Goal: Navigation & Orientation: Find specific page/section

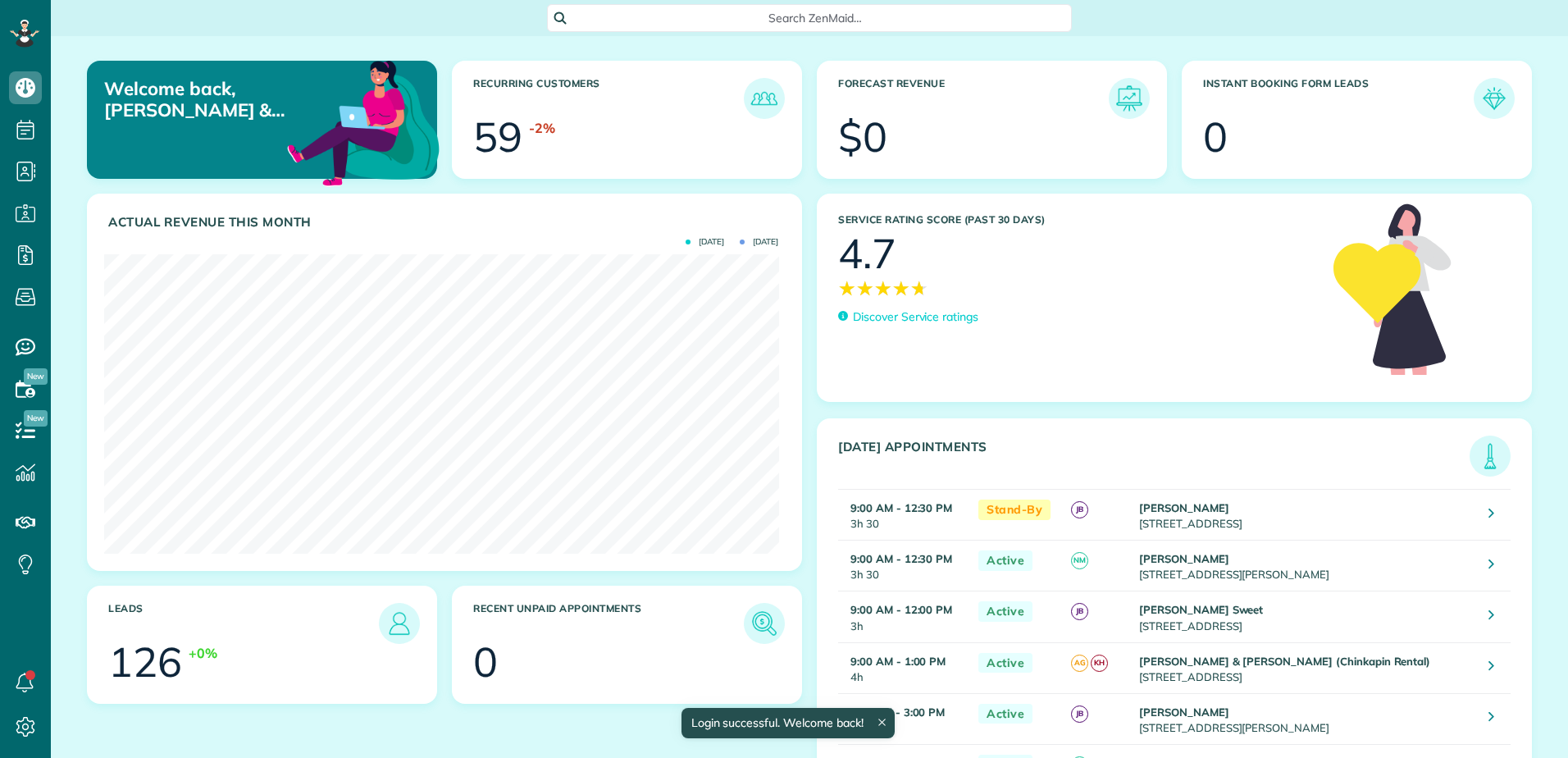
scroll to position [299, 674]
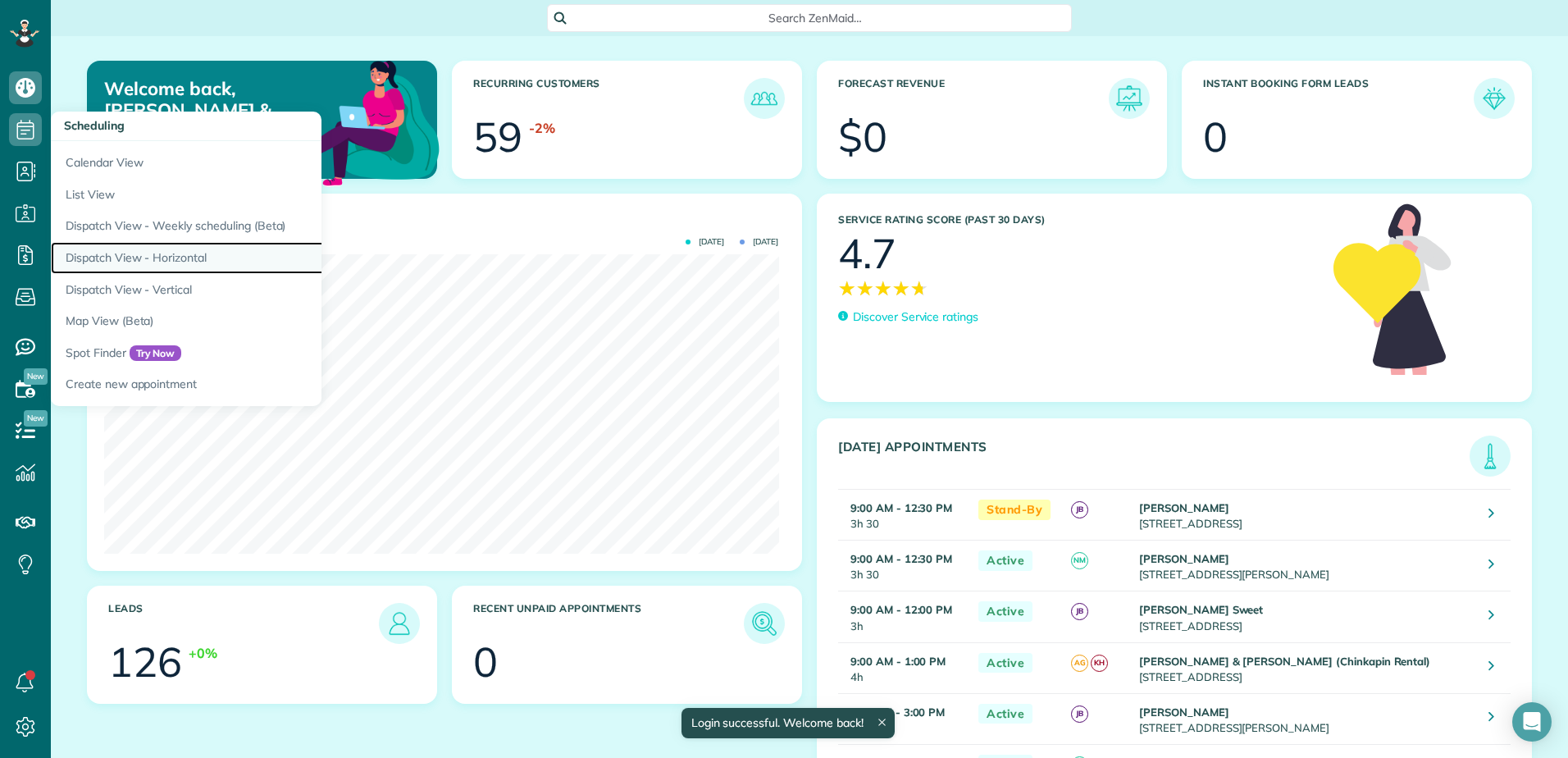
click at [107, 261] on link "Dispatch View - Horizontal" at bounding box center [256, 258] width 410 height 32
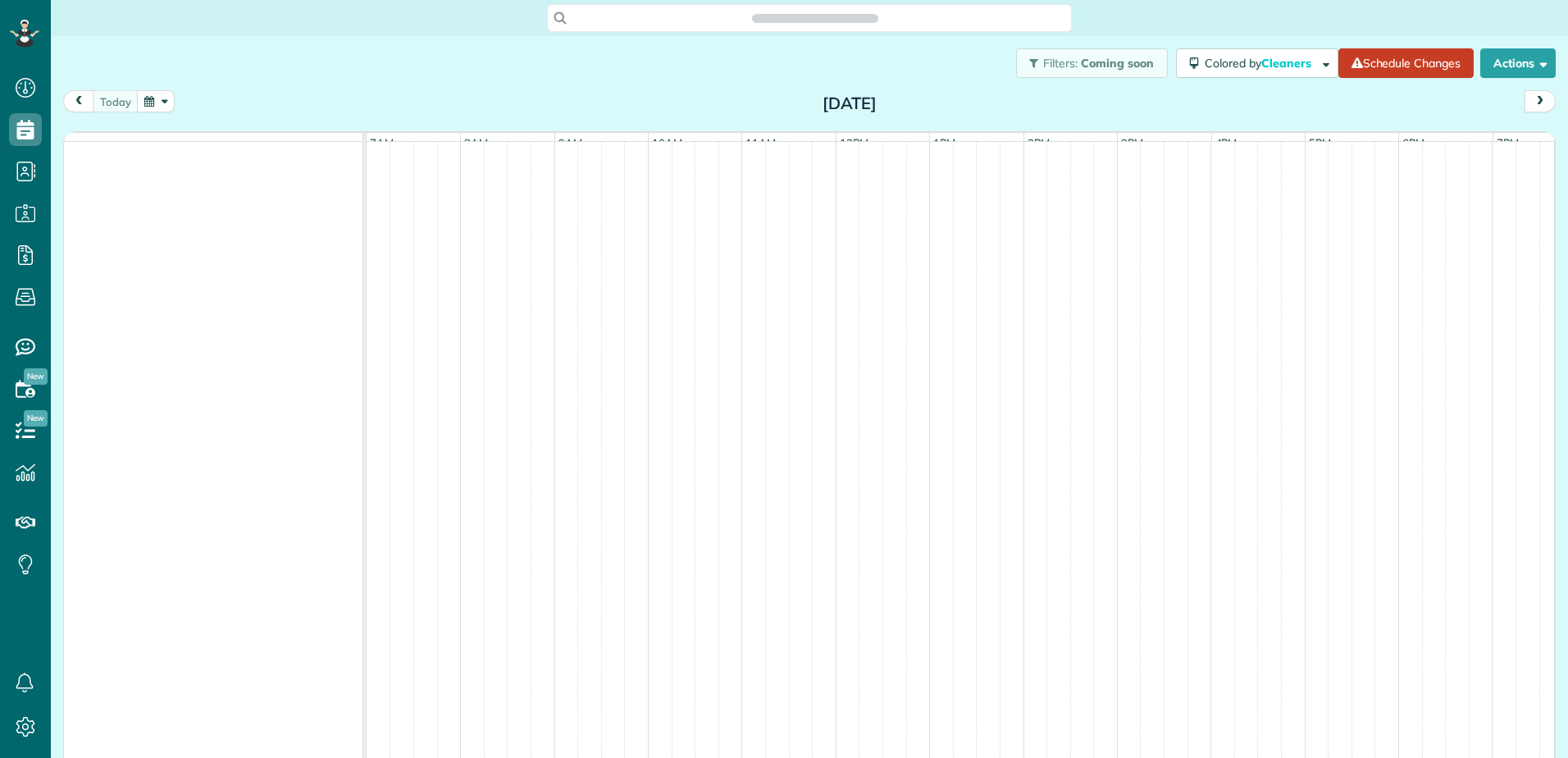
scroll to position [758, 51]
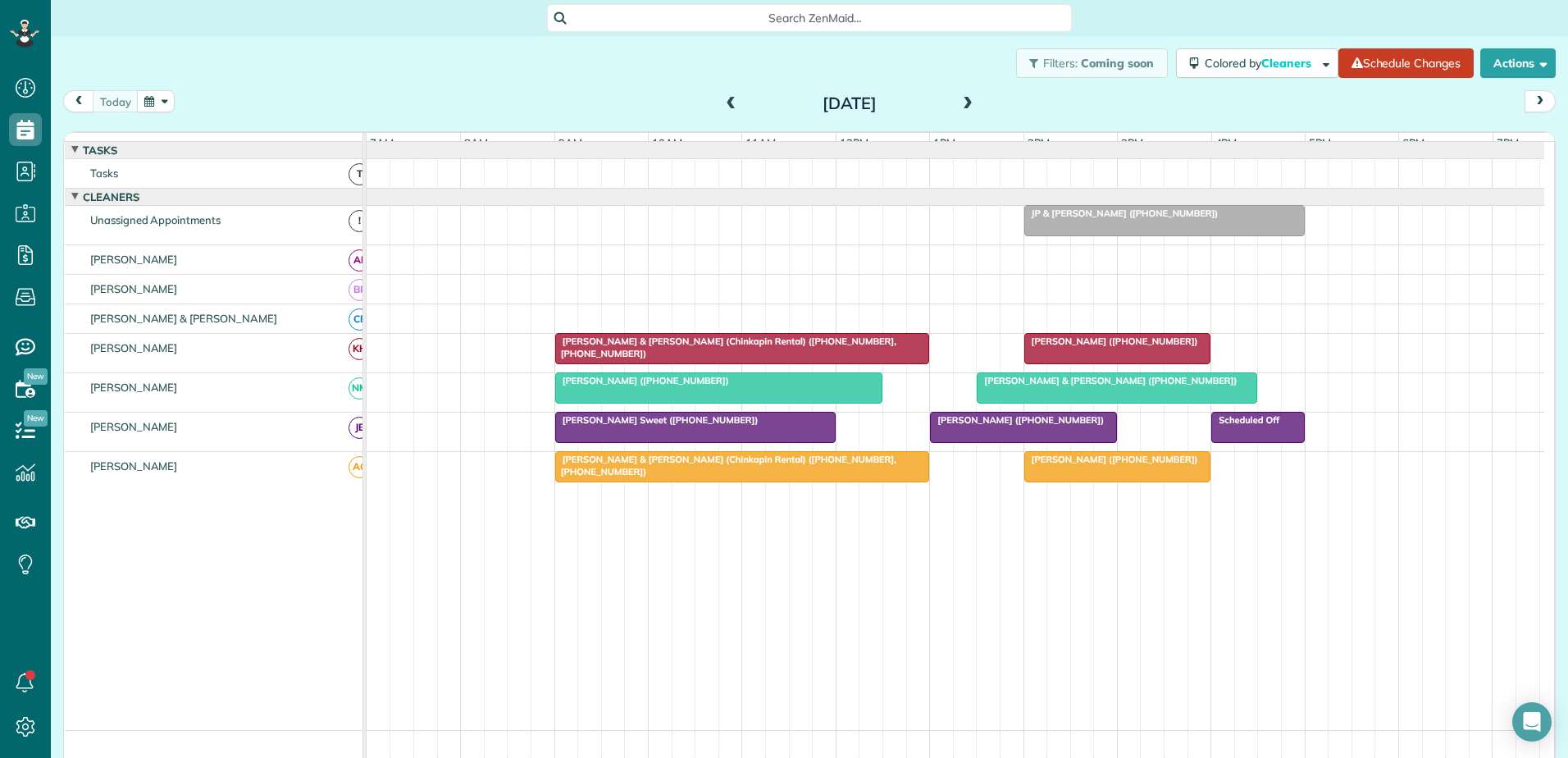
click at [730, 103] on span at bounding box center [732, 104] width 18 height 15
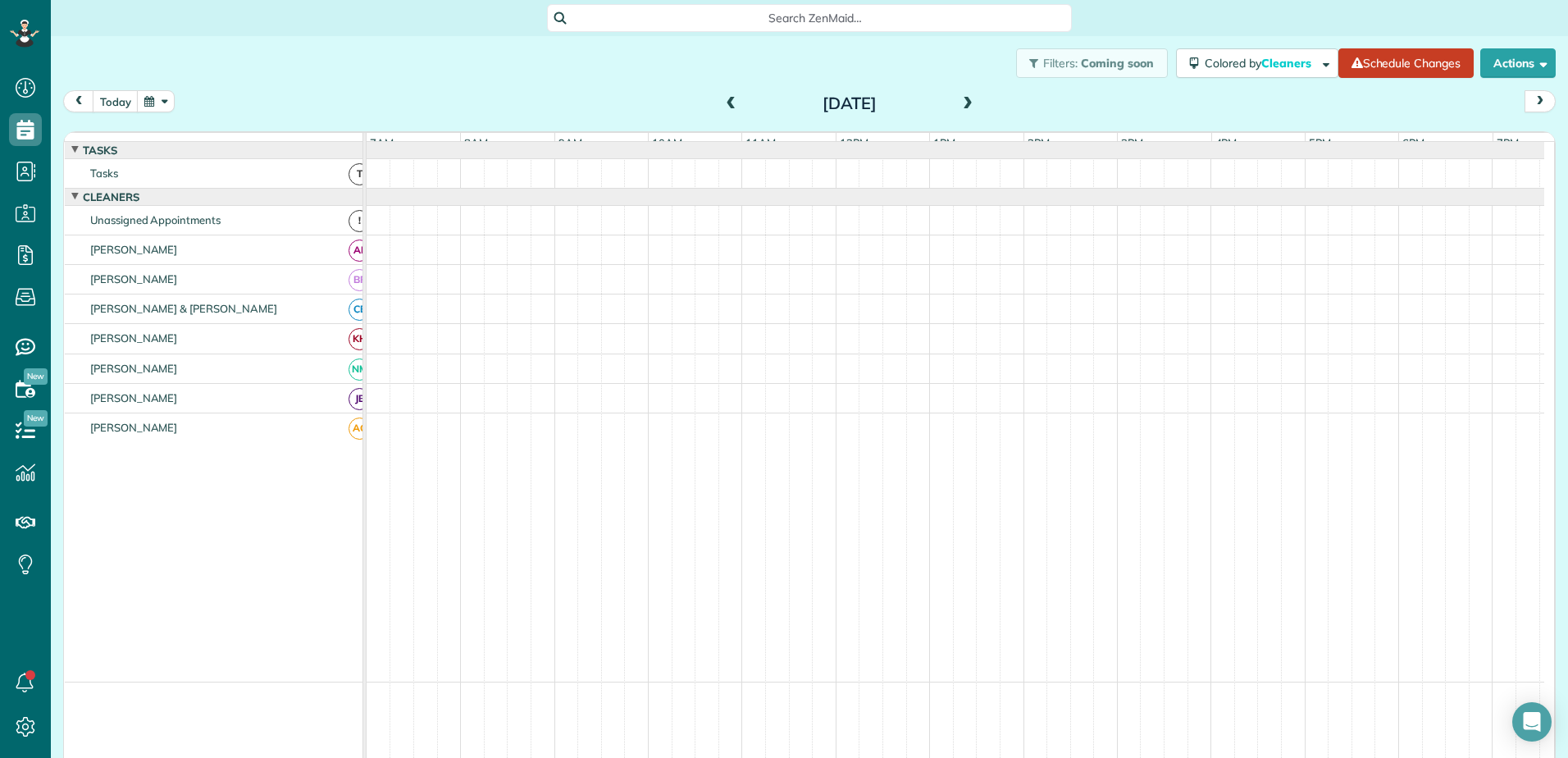
scroll to position [12, 0]
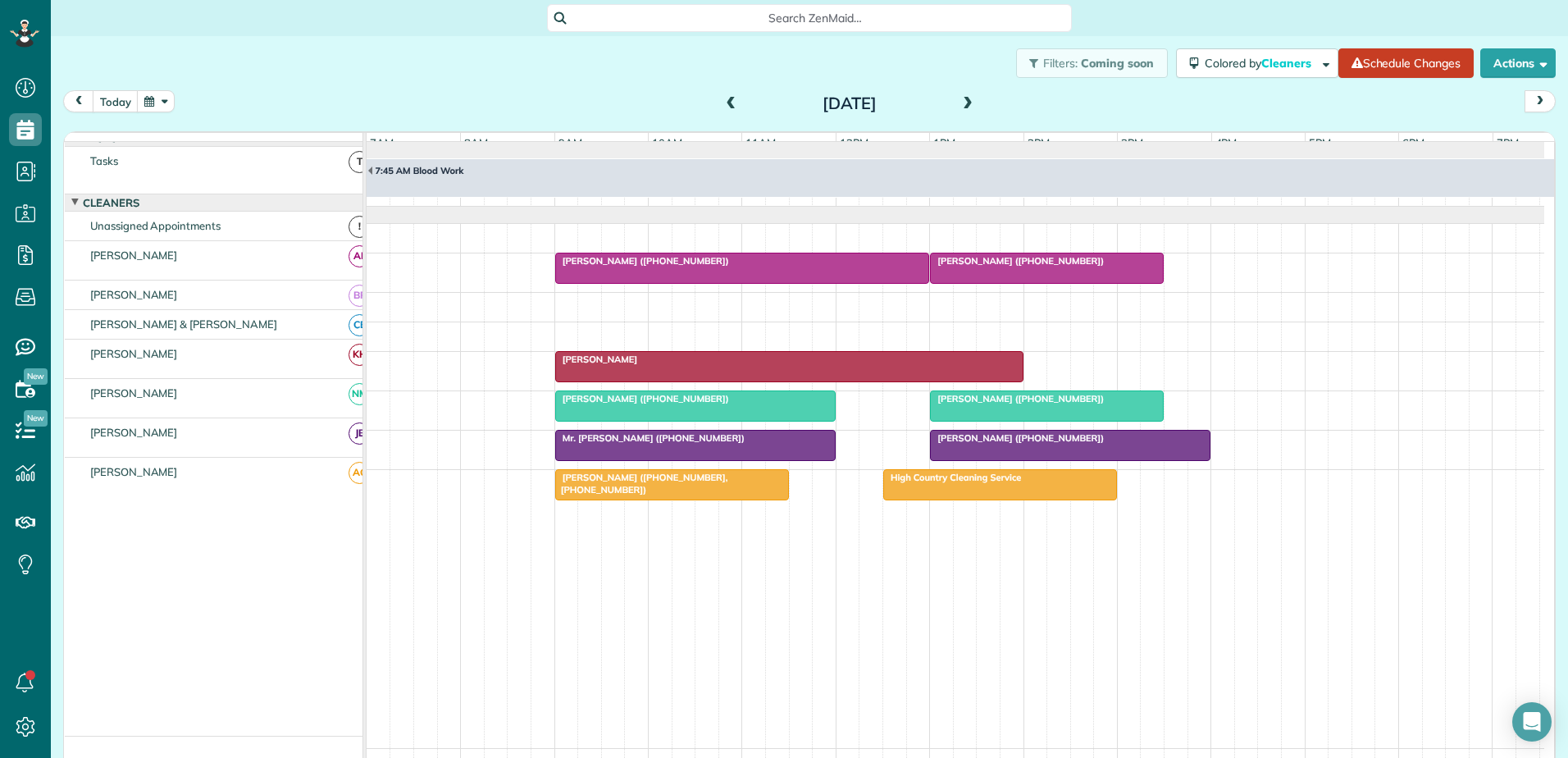
click at [753, 404] on div "Don Cashman (+17045788592)" at bounding box center [696, 399] width 271 height 11
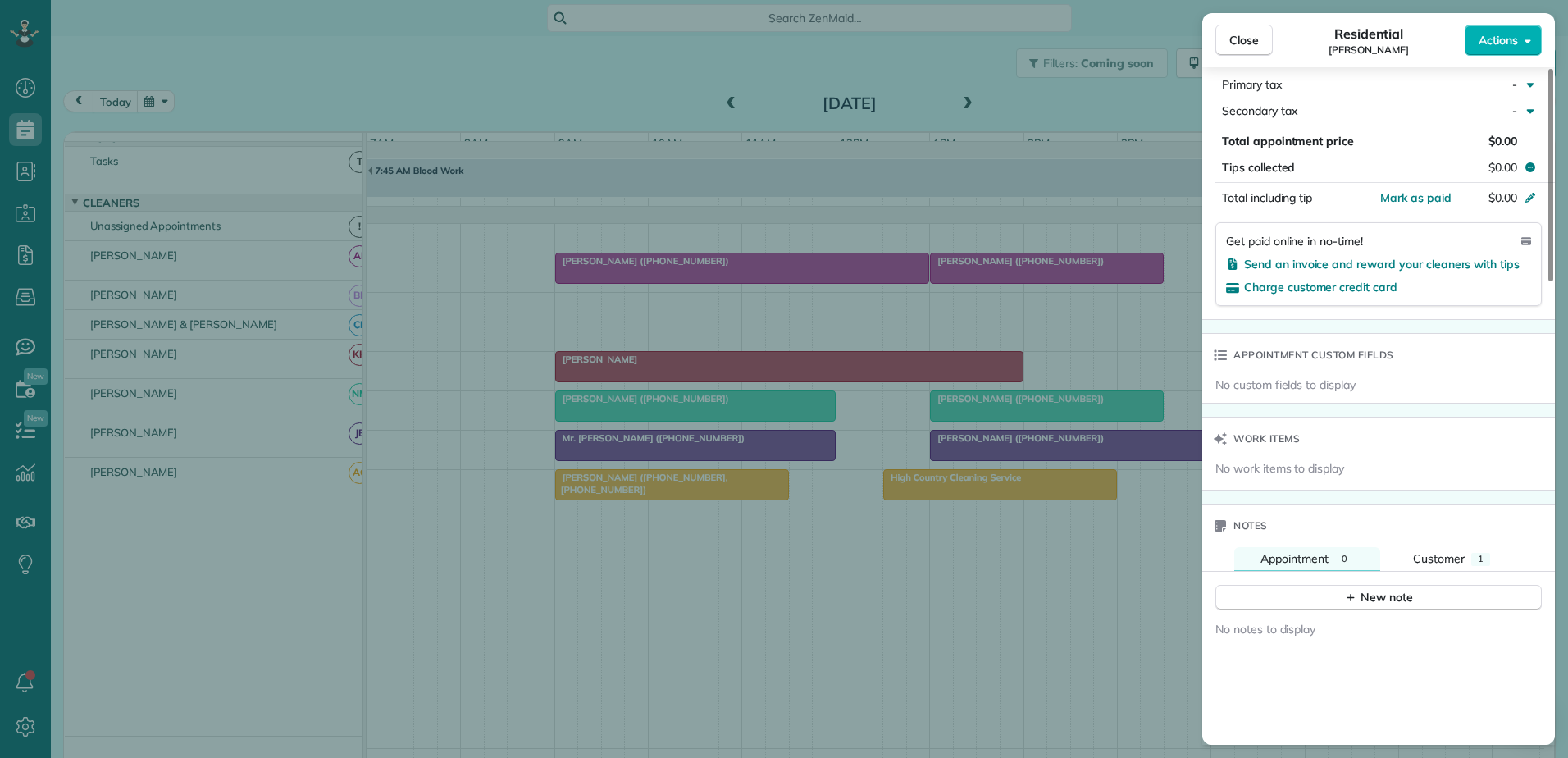
scroll to position [998, 0]
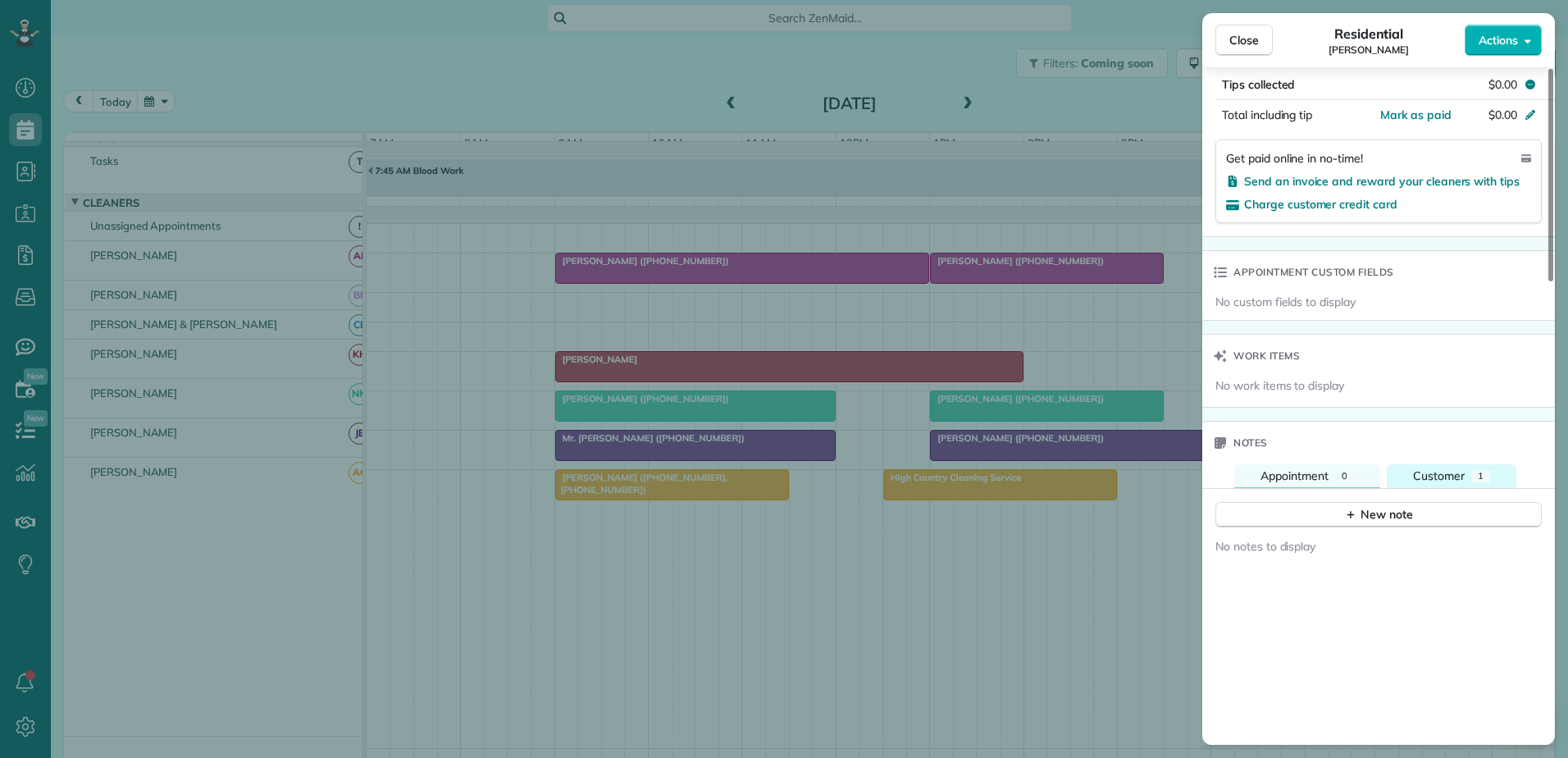
click at [1456, 473] on span "Customer" at bounding box center [1438, 476] width 52 height 15
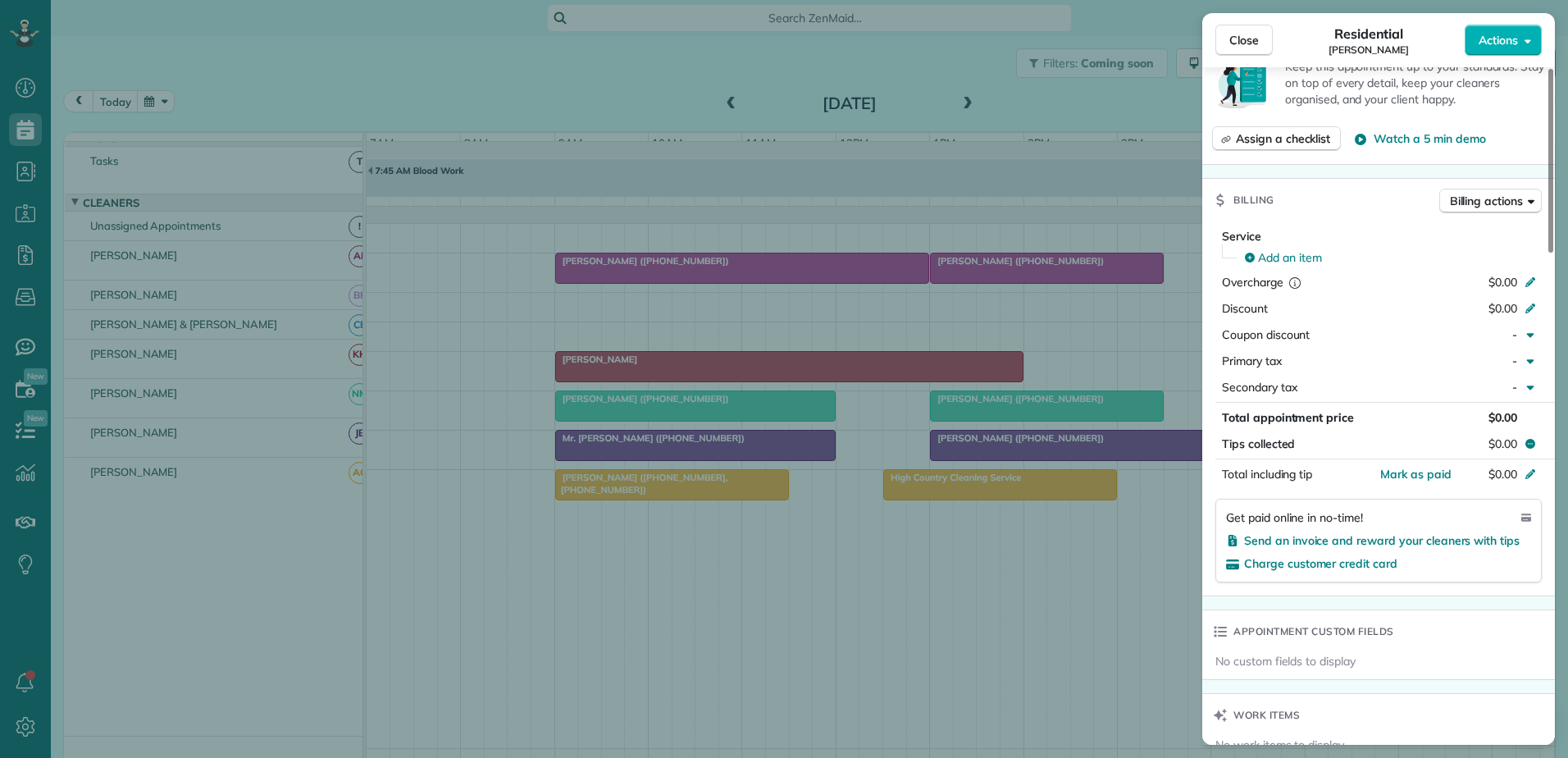
scroll to position [0, 0]
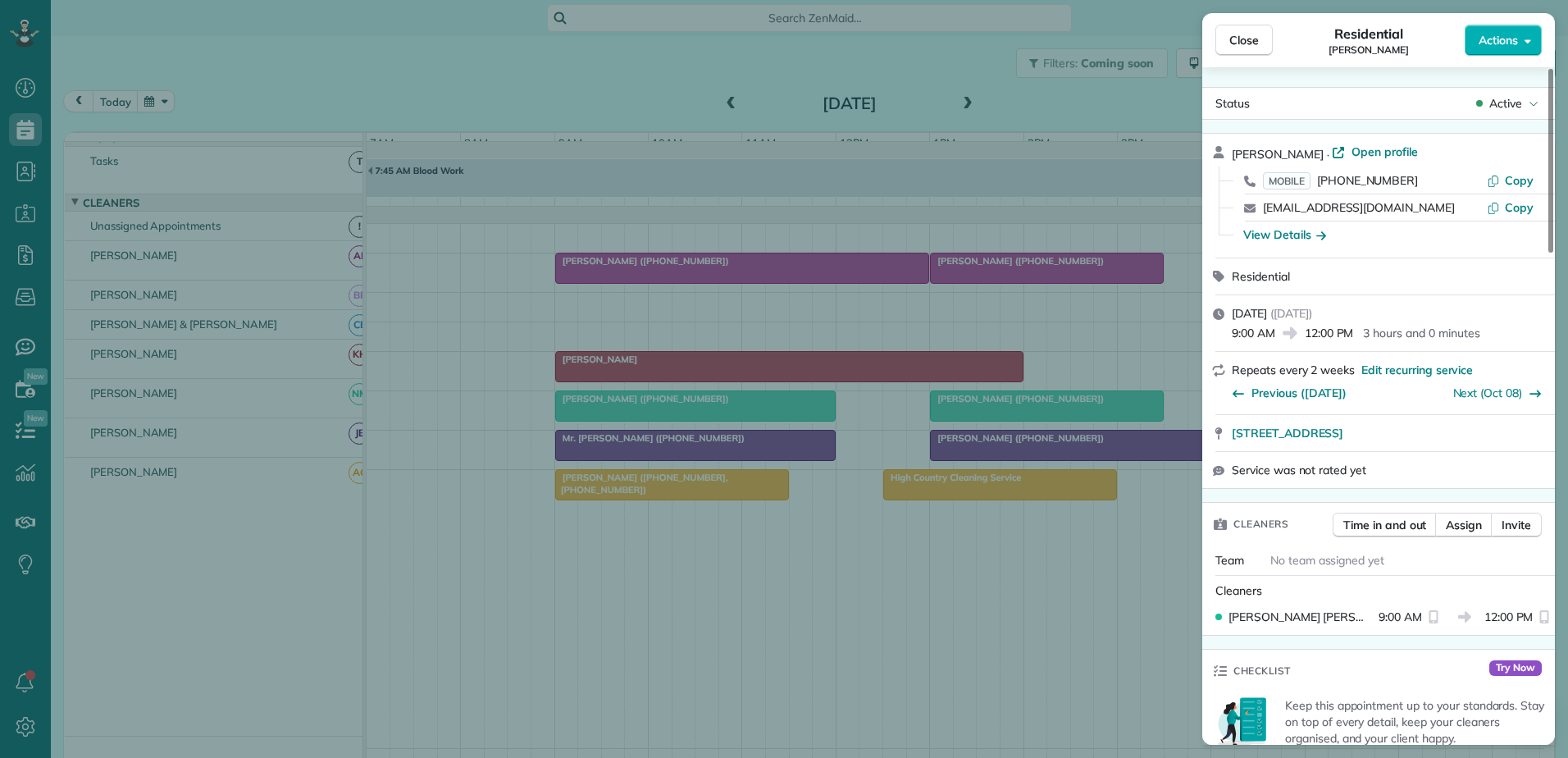
click at [787, 418] on div "Close Residential Don Cashman Actions Status Active Don Cashman · Open profile …" at bounding box center [784, 379] width 1568 height 758
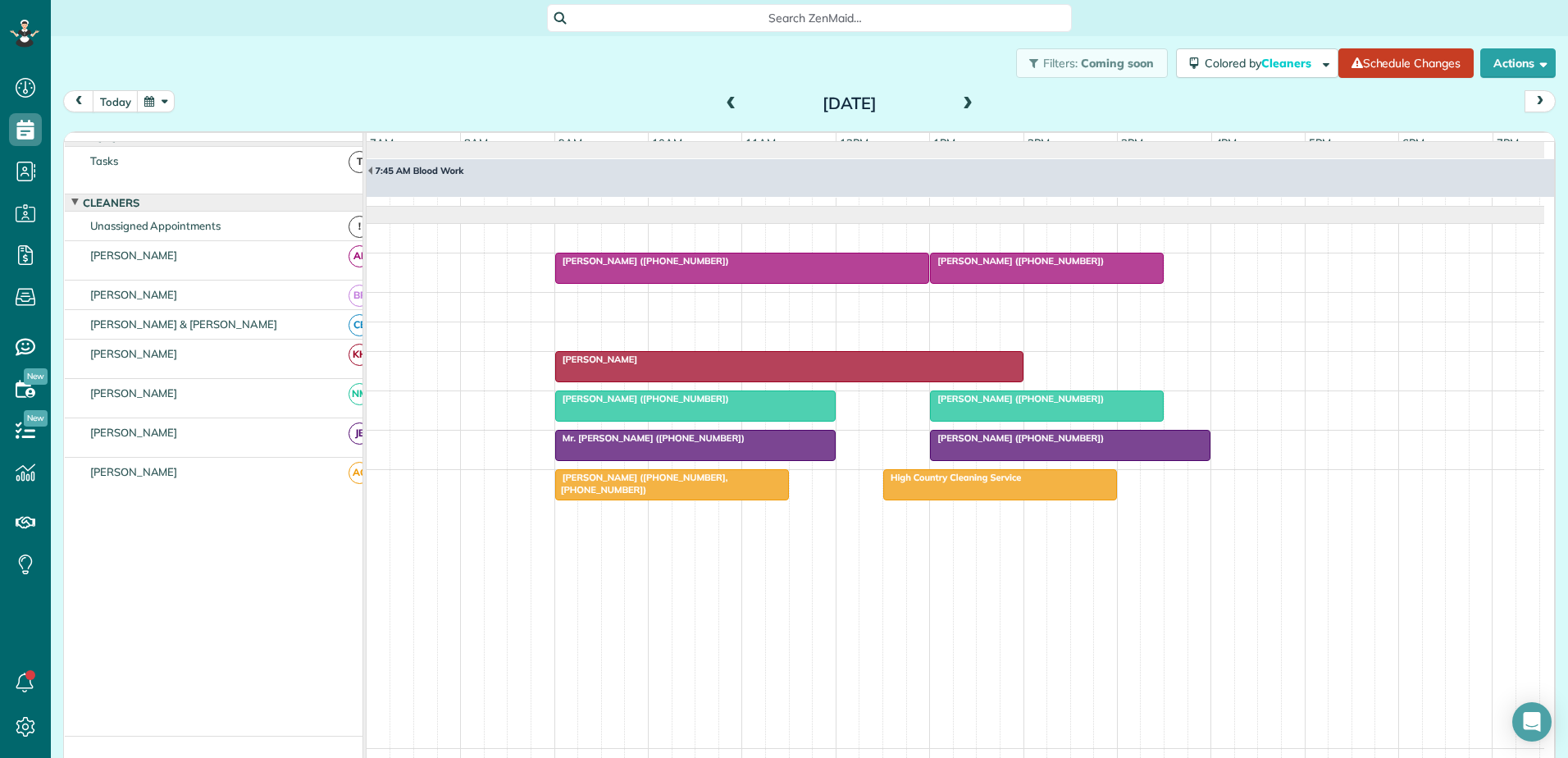
click at [1006, 444] on span "Mr. Bobby Sisk (+17048190710)" at bounding box center [1017, 438] width 176 height 11
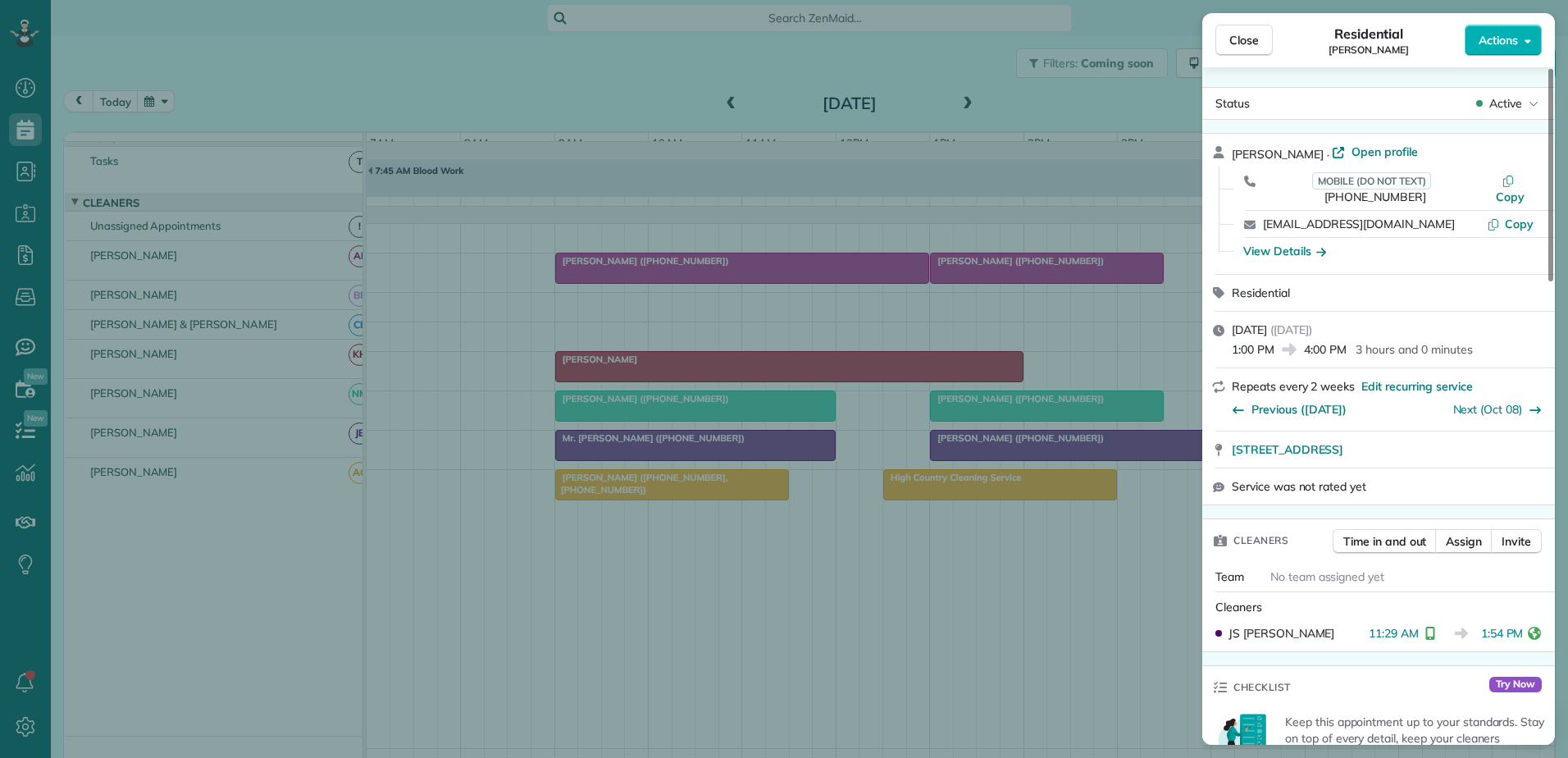
click at [711, 450] on div "Close Residential Bobby Sisk Actions Status Active Bobby Sisk · Open profile MO…" at bounding box center [784, 379] width 1568 height 758
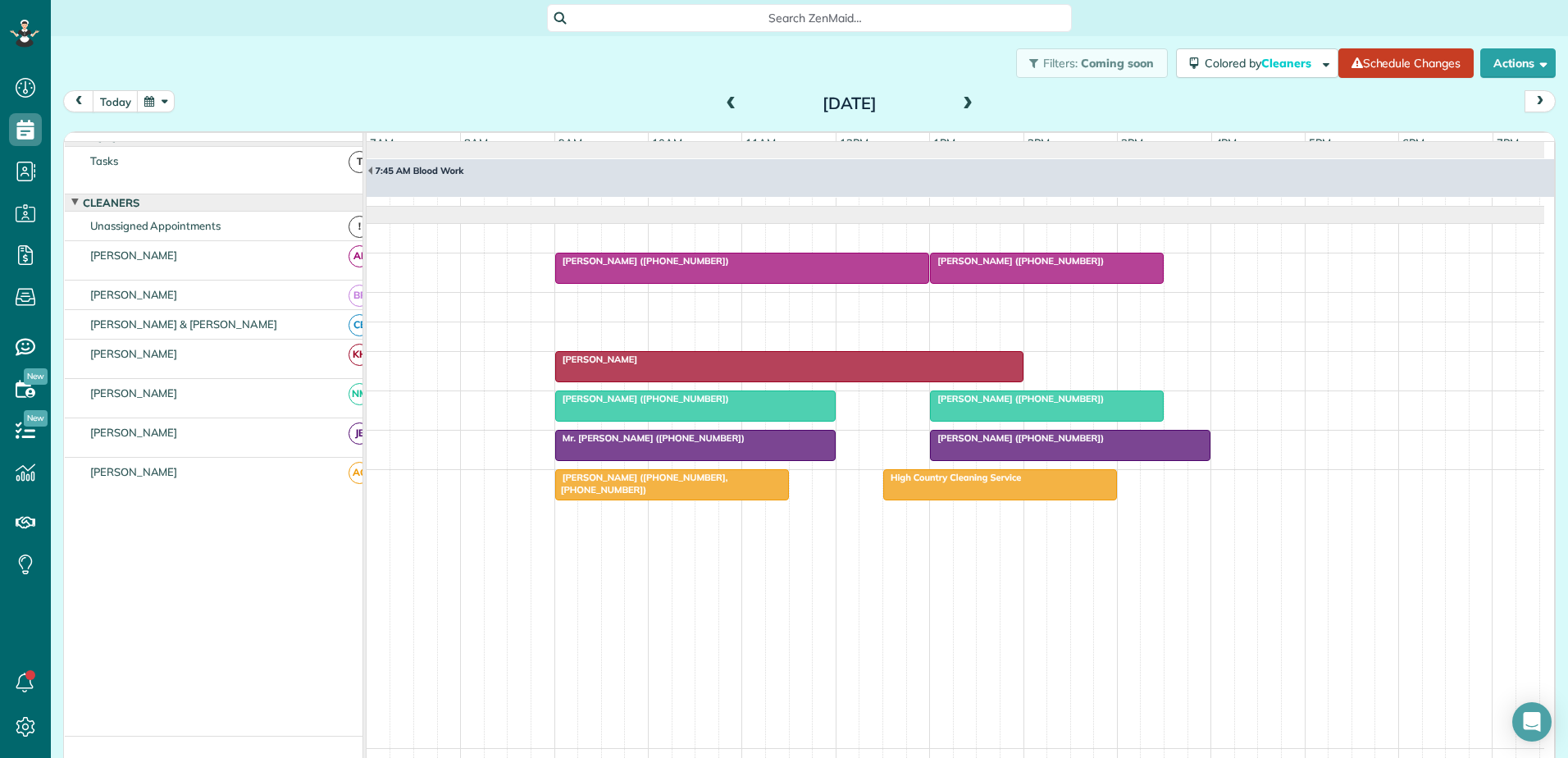
click at [711, 444] on div "Mr. Rob Howard (+18282170506)" at bounding box center [696, 438] width 271 height 11
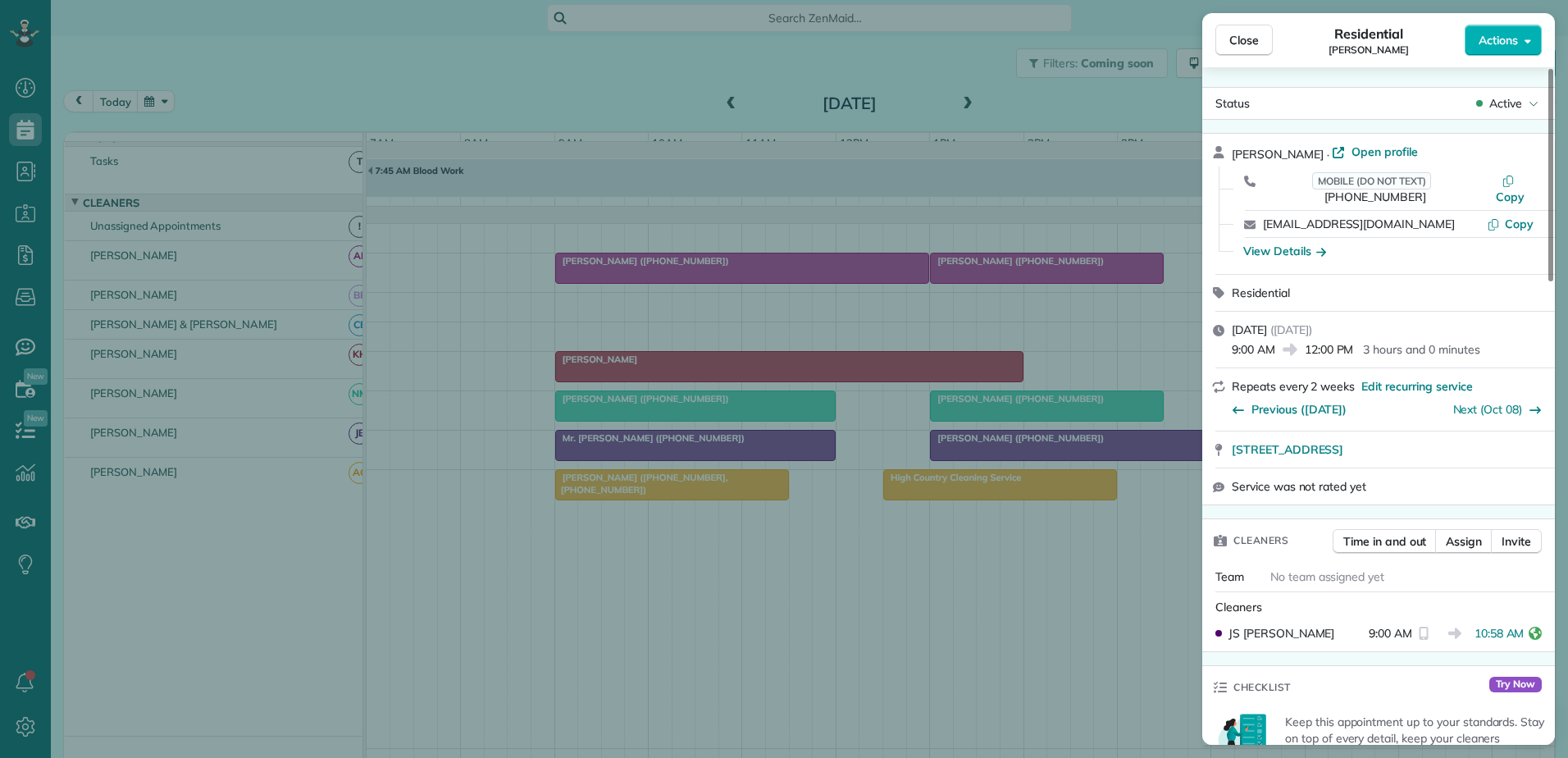
click at [711, 450] on div "Close Residential Rob Howard Actions Status Active Rob Howard · Open profile MO…" at bounding box center [784, 379] width 1568 height 758
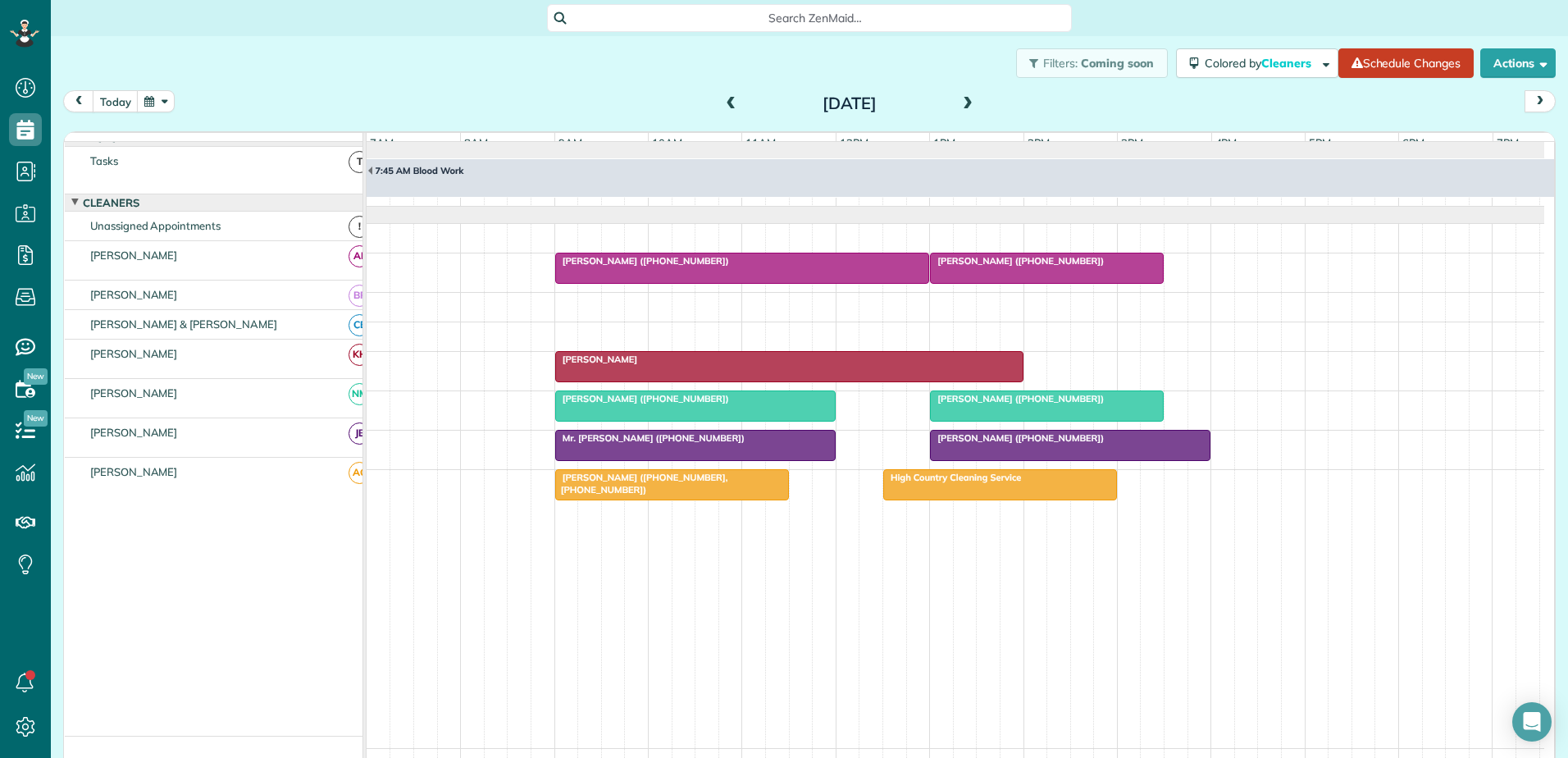
click at [1097, 459] on div at bounding box center [1071, 445] width 279 height 30
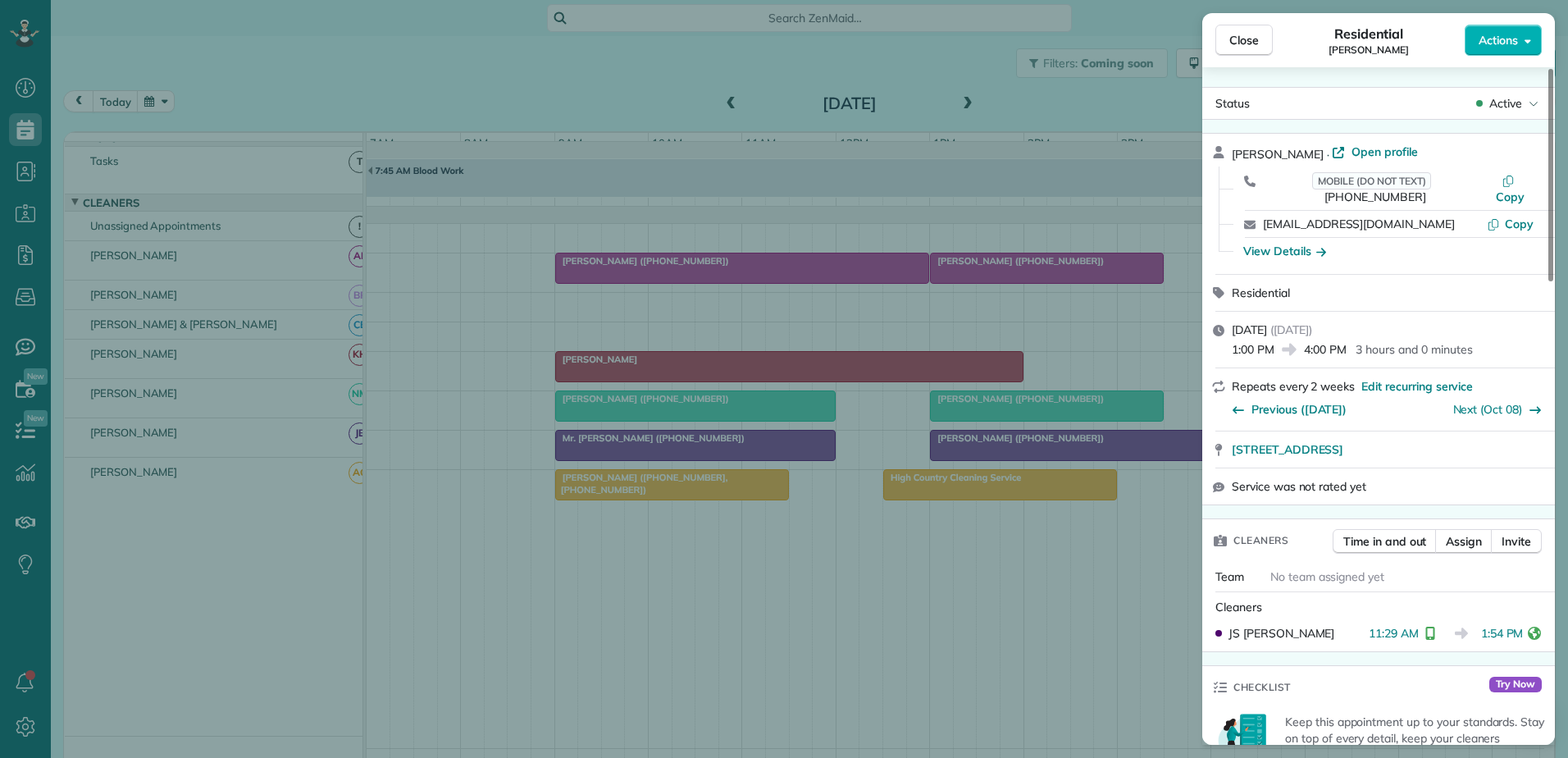
drag, startPoint x: 540, startPoint y: 271, endPoint x: 634, endPoint y: 278, distance: 94.3
click at [542, 271] on div "Close Residential Bobby Sisk Actions Status Active Bobby Sisk · Open profile MO…" at bounding box center [784, 379] width 1568 height 758
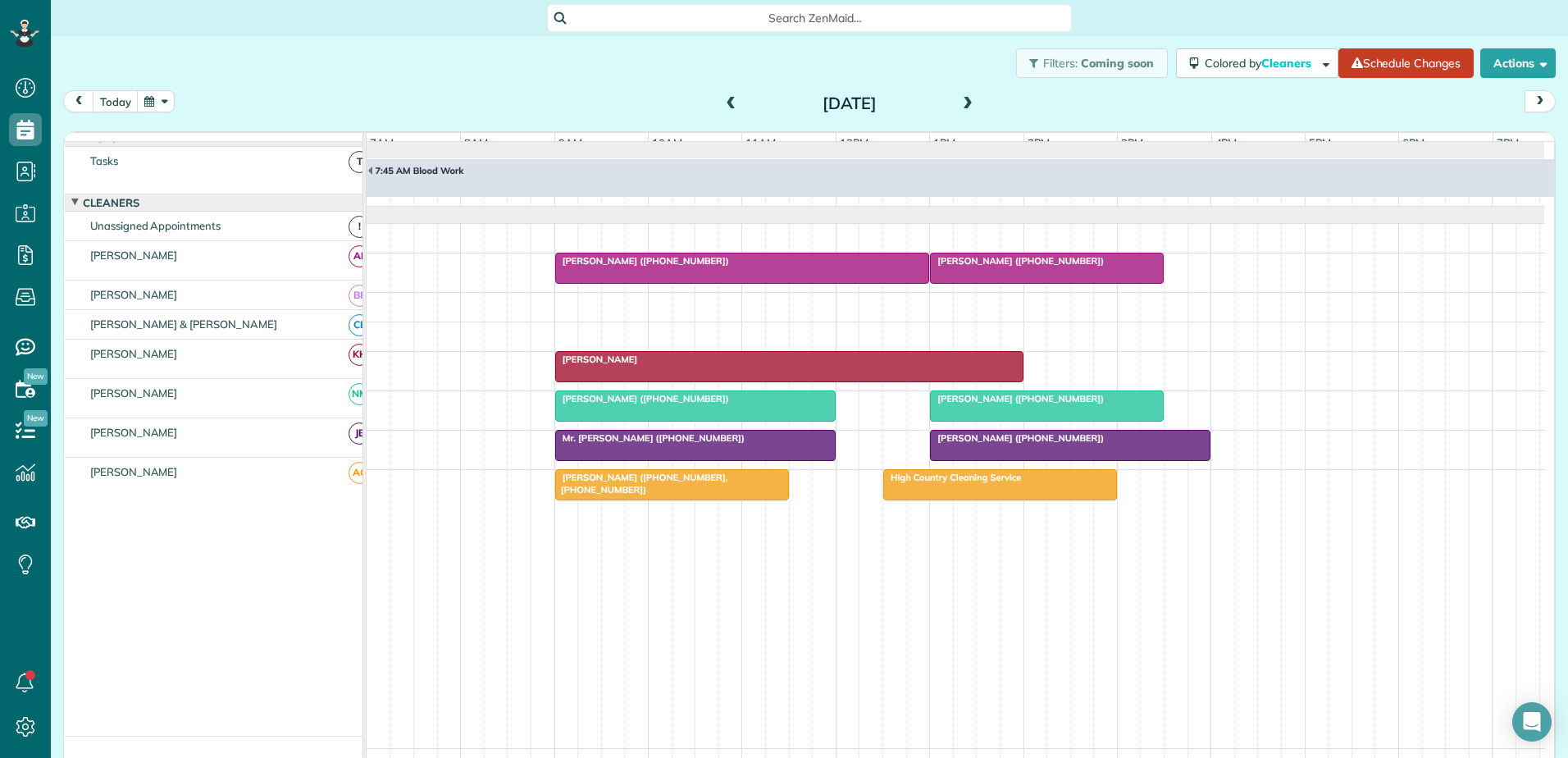
click at [985, 496] on div at bounding box center [1000, 485] width 232 height 30
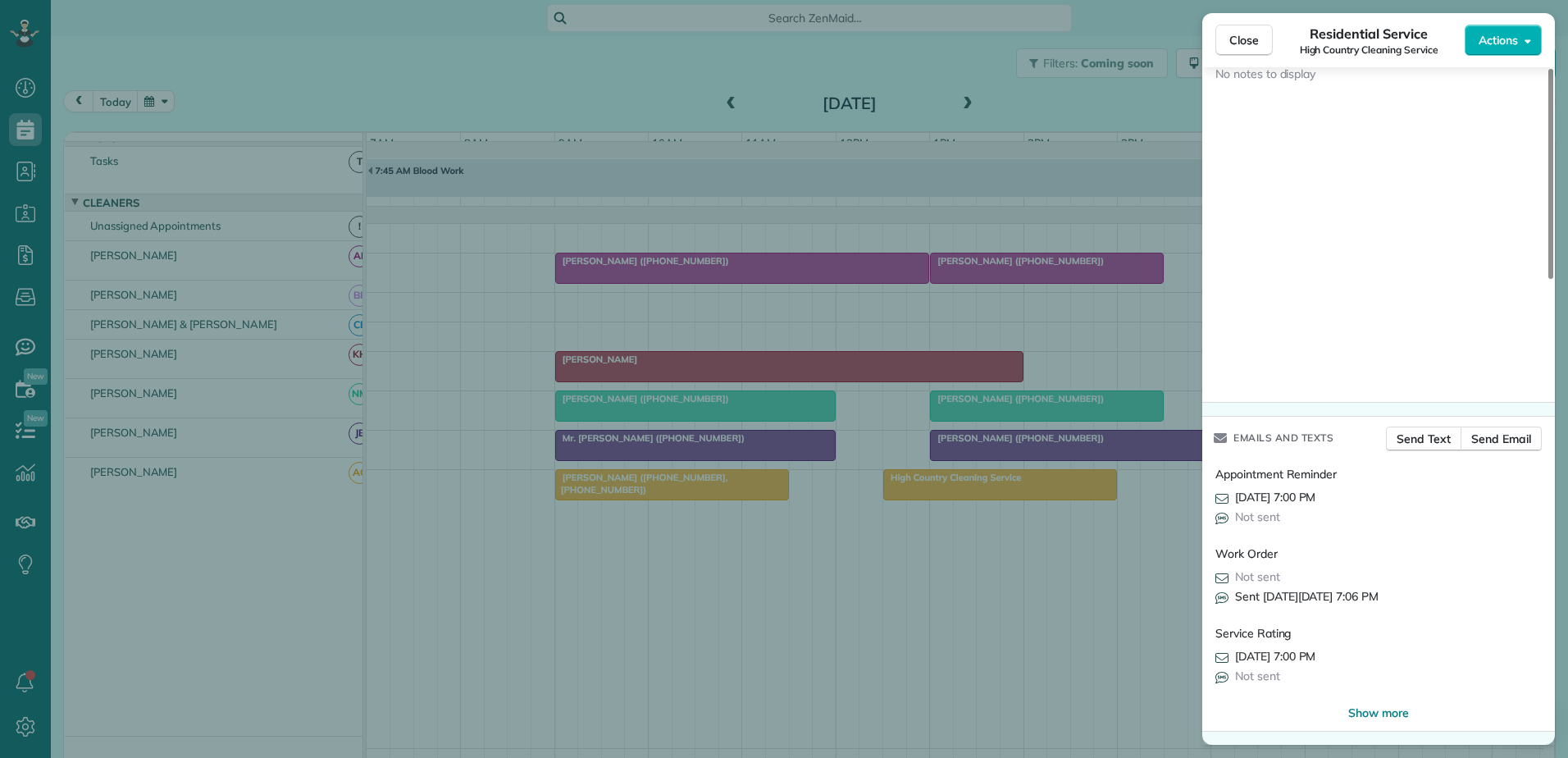
scroll to position [1086, 0]
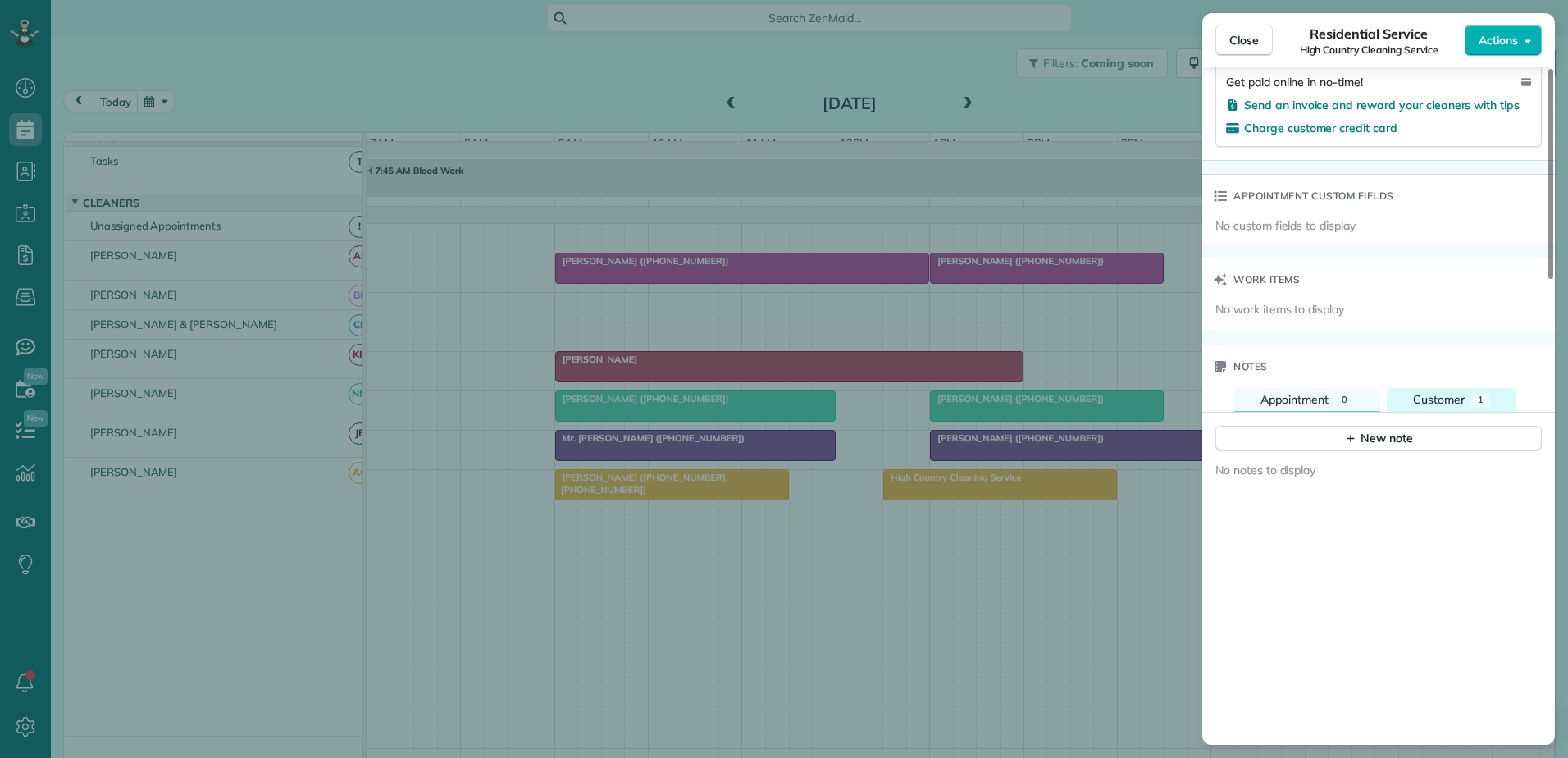
click at [1415, 407] on span "Customer" at bounding box center [1438, 400] width 52 height 15
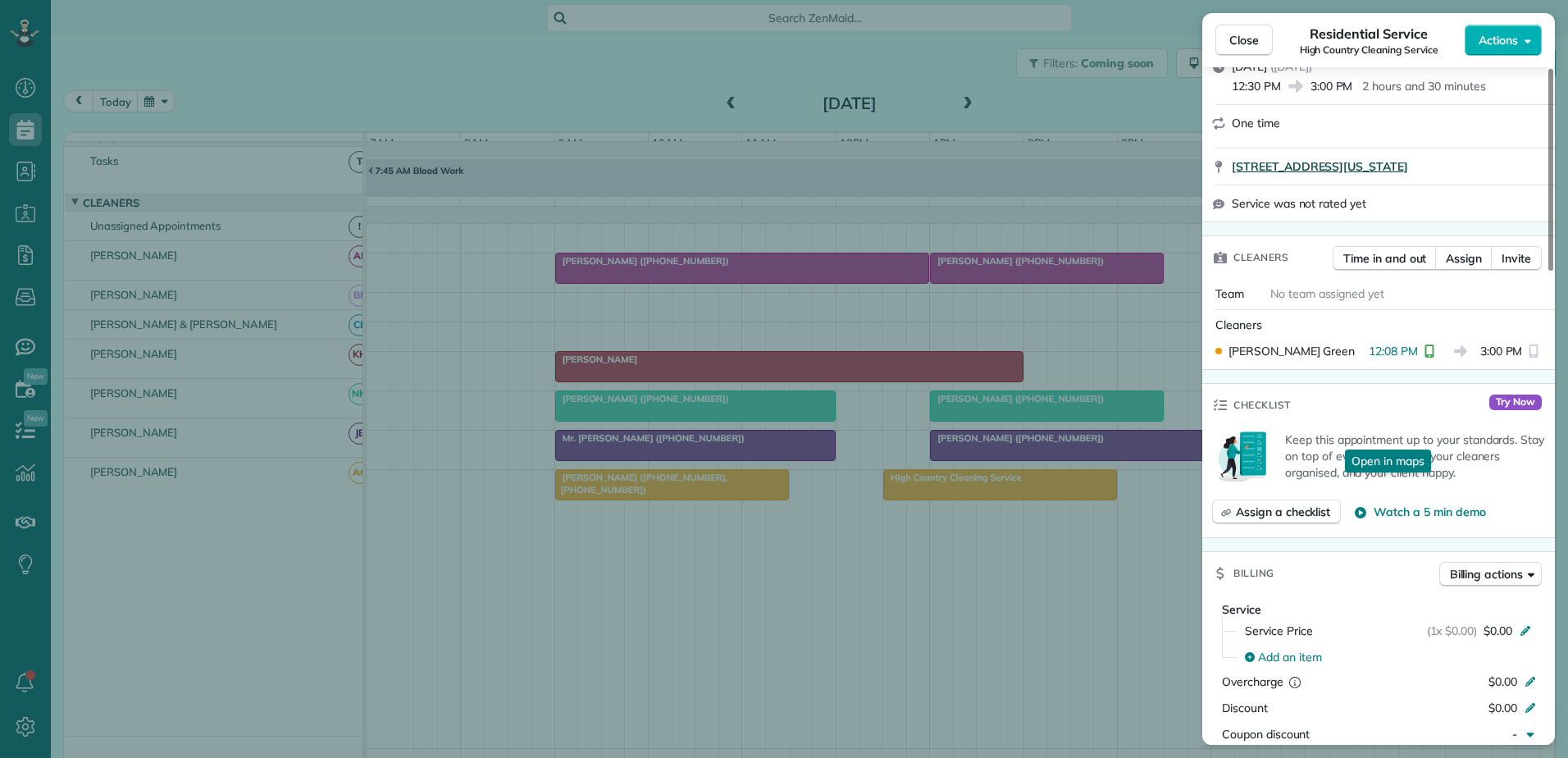
scroll to position [0, 0]
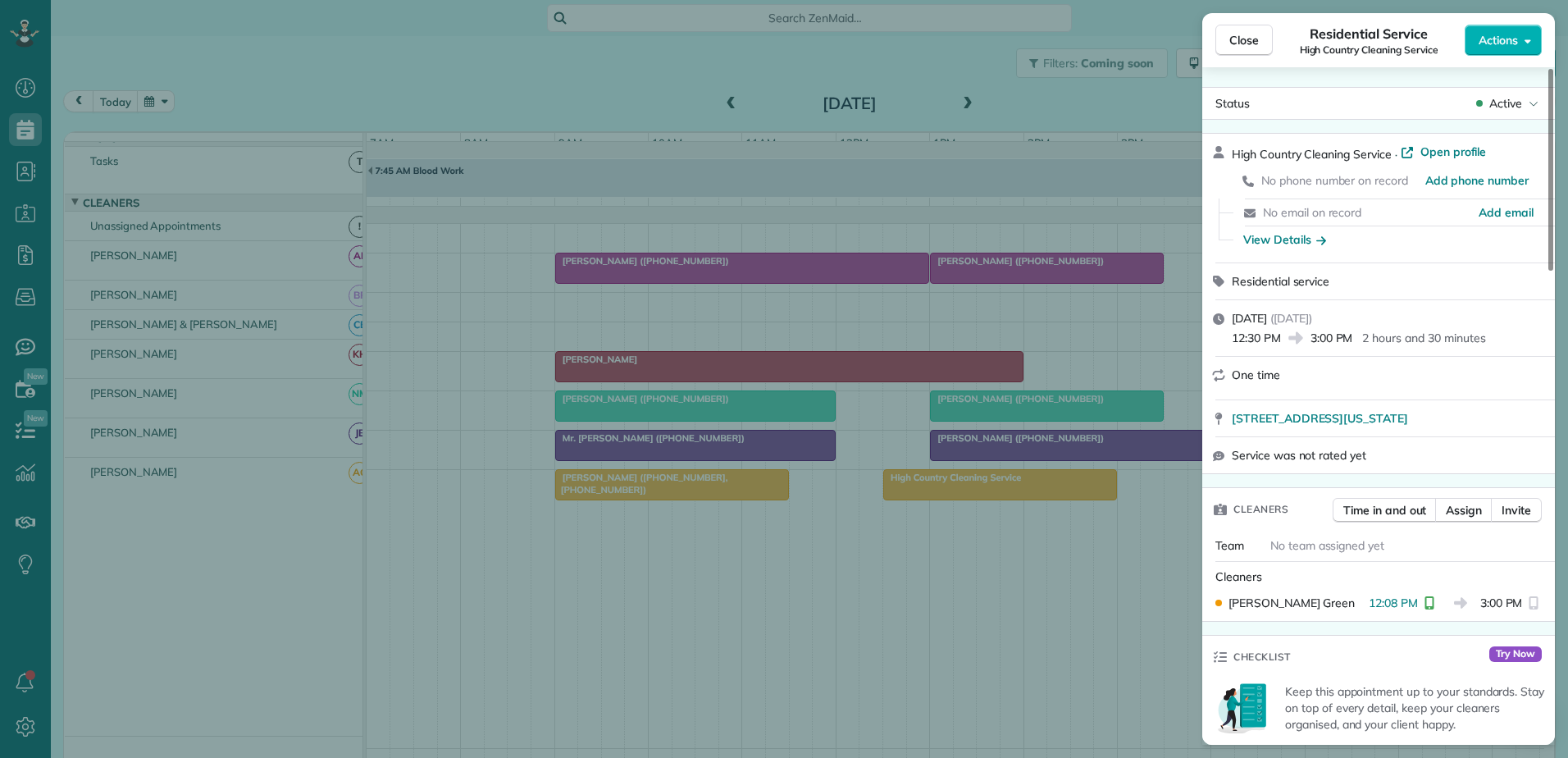
click at [1005, 497] on div "Close Residential Service High Country Cleaning Service Actions Status Active H…" at bounding box center [784, 379] width 1568 height 758
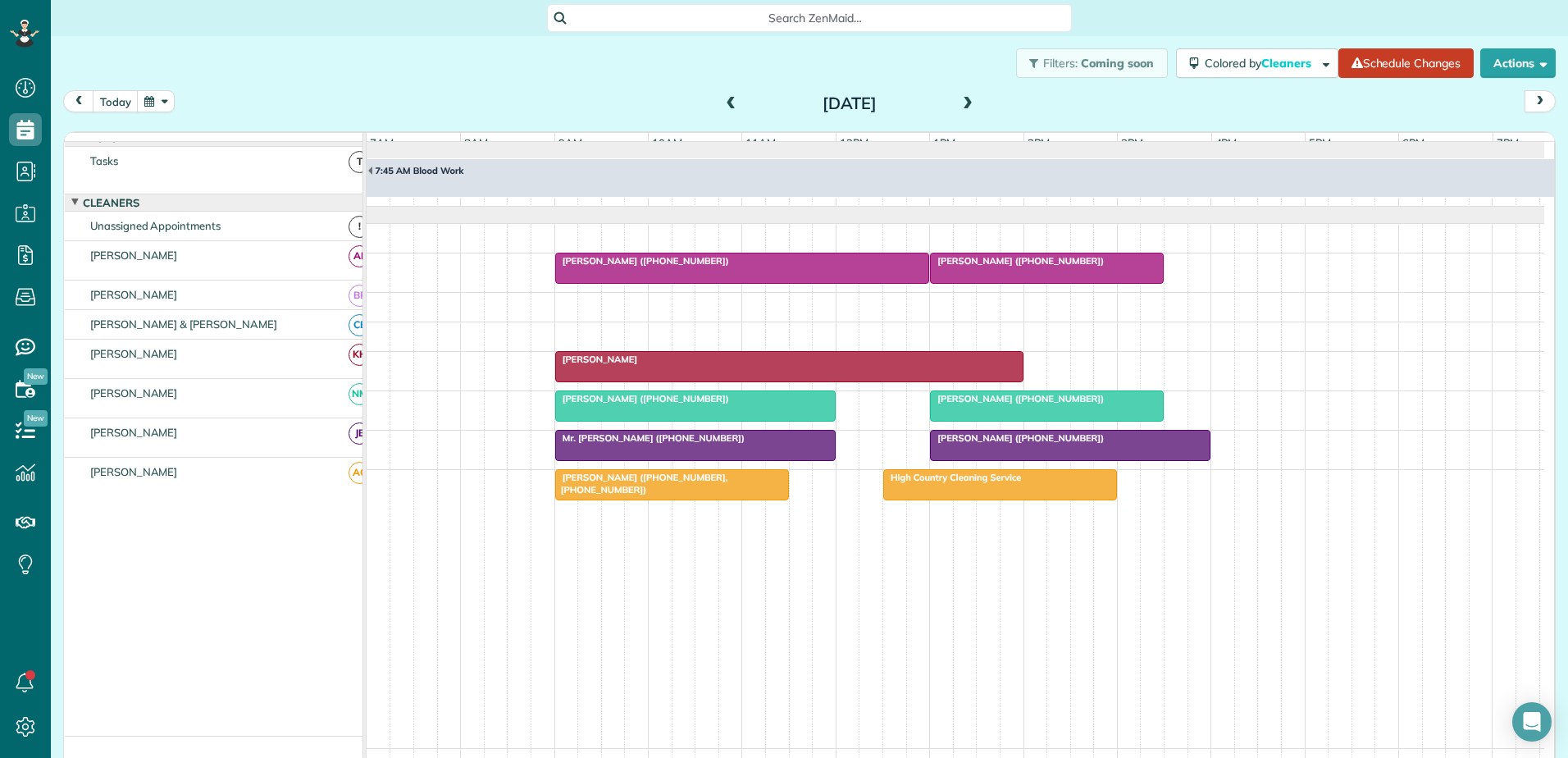
click at [1071, 267] on div "Pam Vinson (+19102008011)" at bounding box center [1047, 261] width 224 height 11
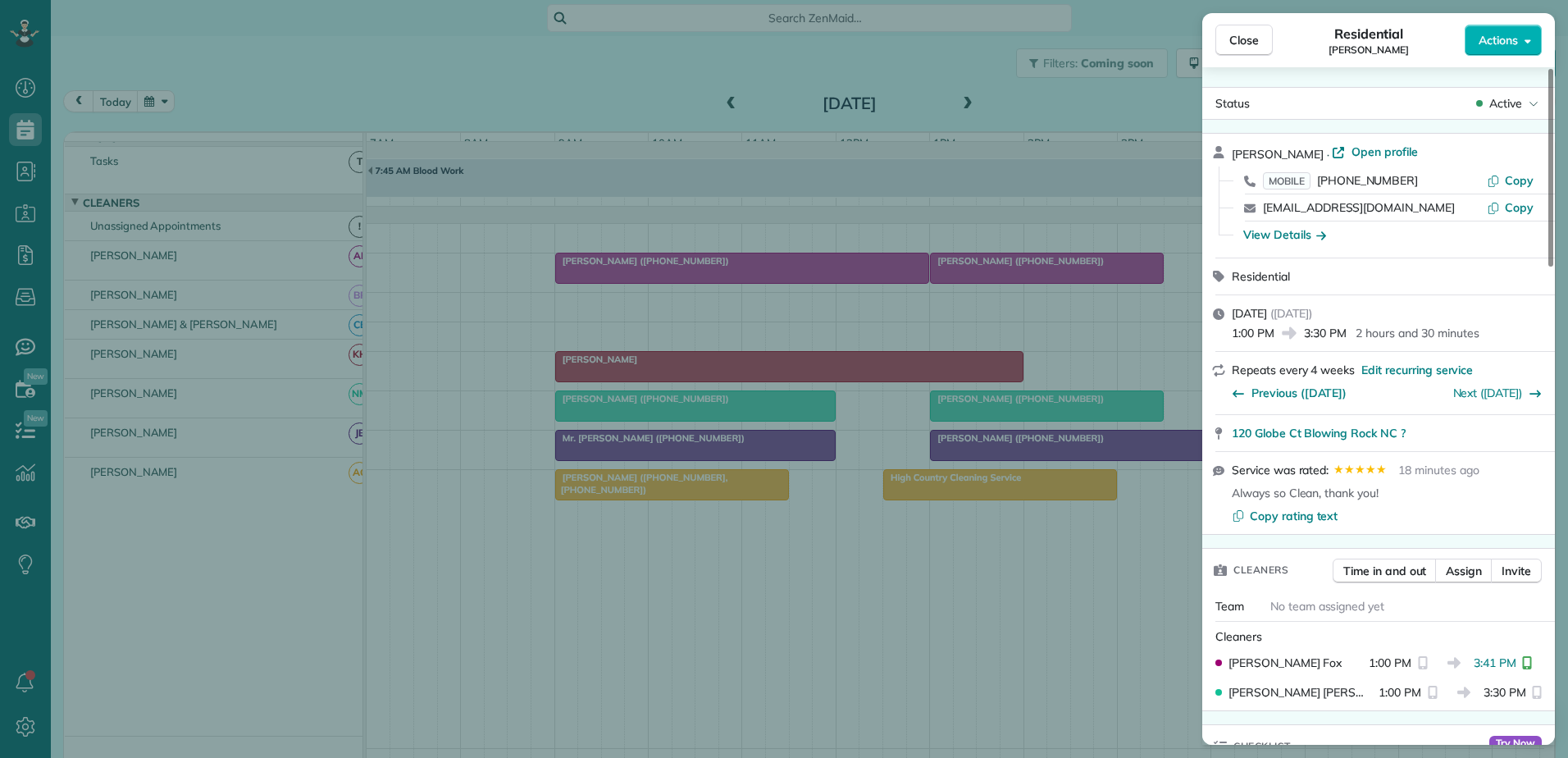
drag, startPoint x: 281, startPoint y: 187, endPoint x: 293, endPoint y: 190, distance: 12.4
click at [283, 189] on div "Close Residential Pam Vinson Actions Status Active Pam Vinson · Open profile MO…" at bounding box center [784, 379] width 1568 height 758
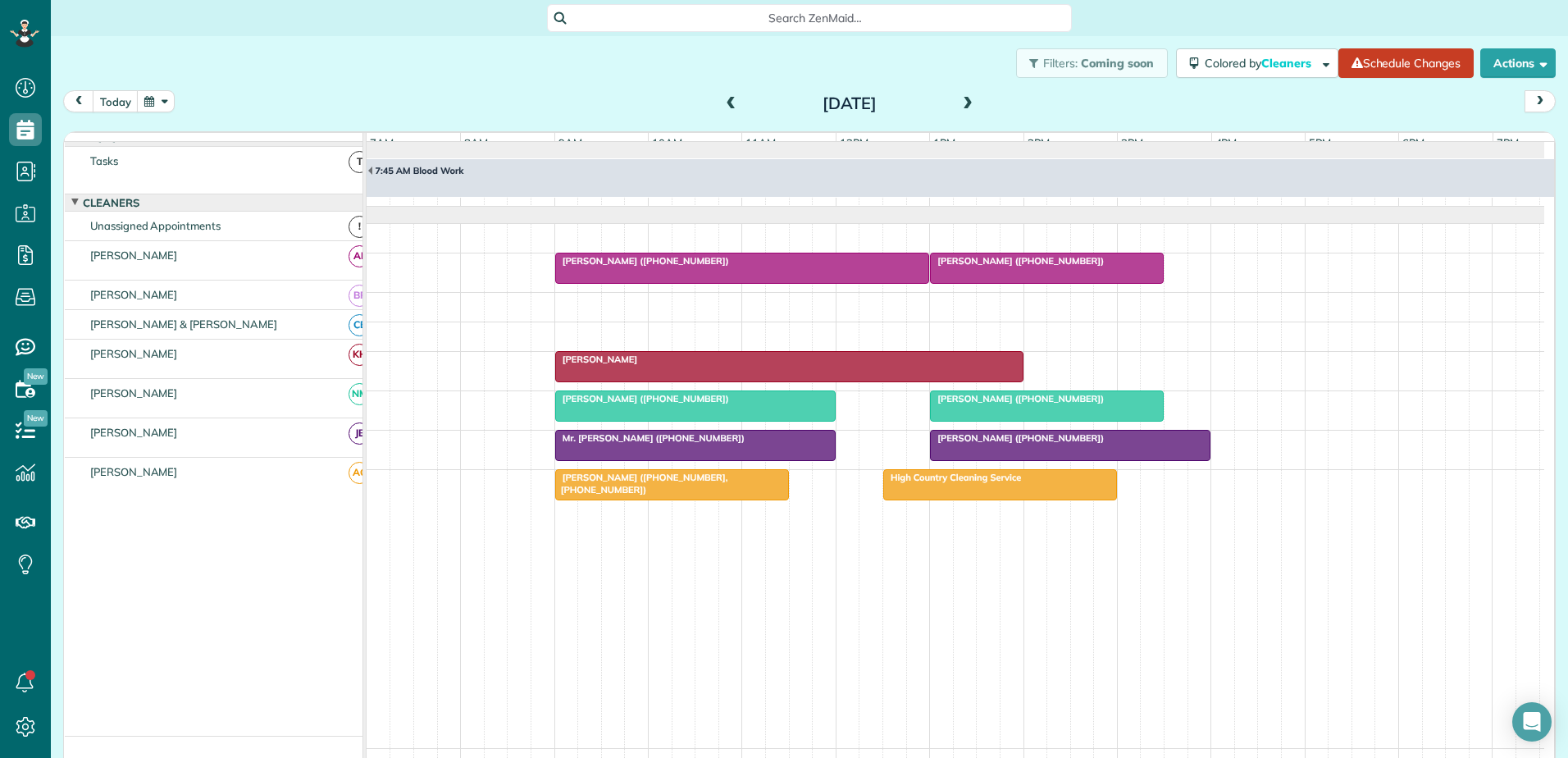
click at [717, 379] on div at bounding box center [789, 367] width 467 height 30
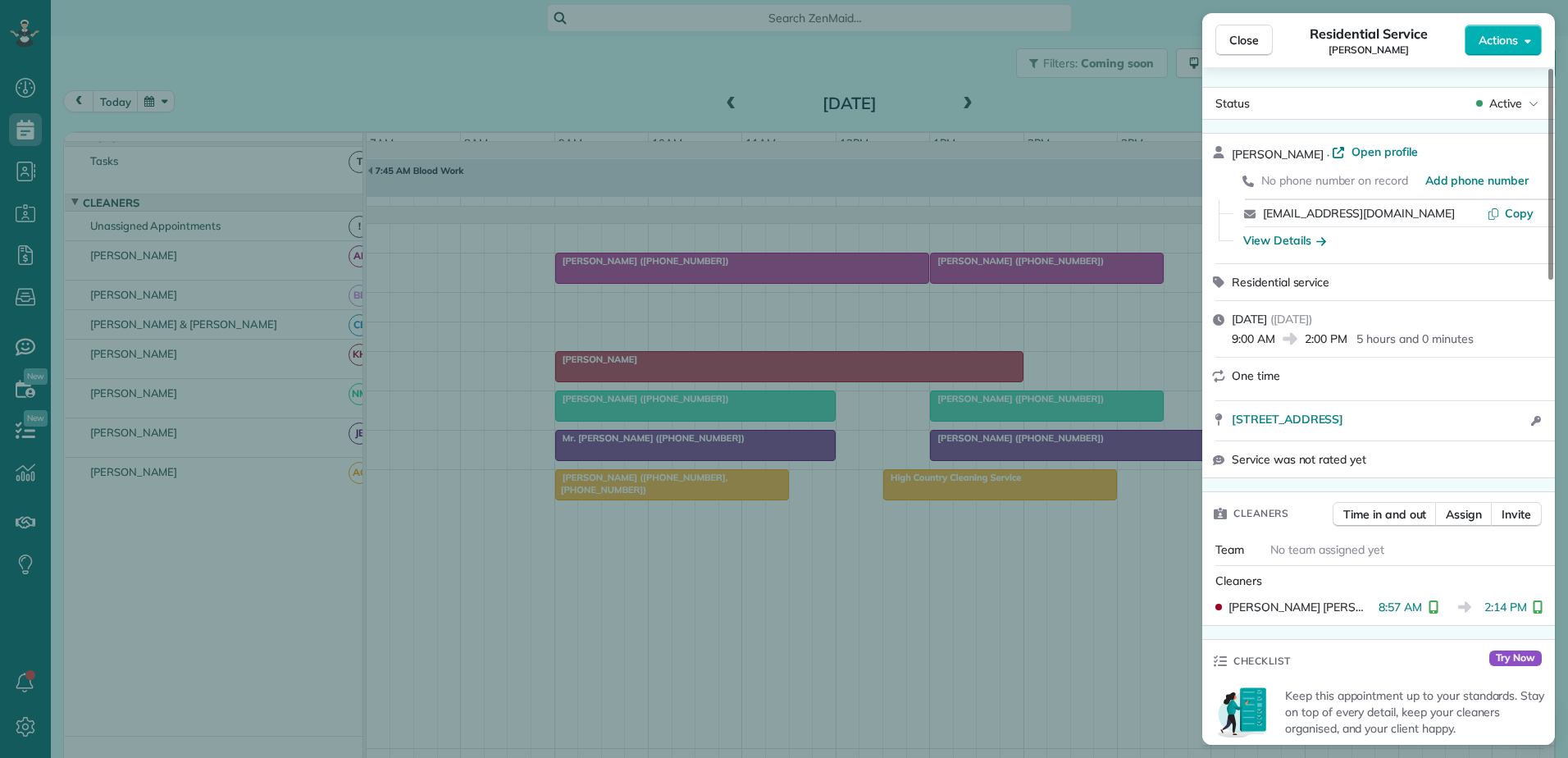
click at [821, 259] on div "Close Residential Service Daniel Rogers Actions Status Active Daniel Rogers · O…" at bounding box center [784, 379] width 1568 height 758
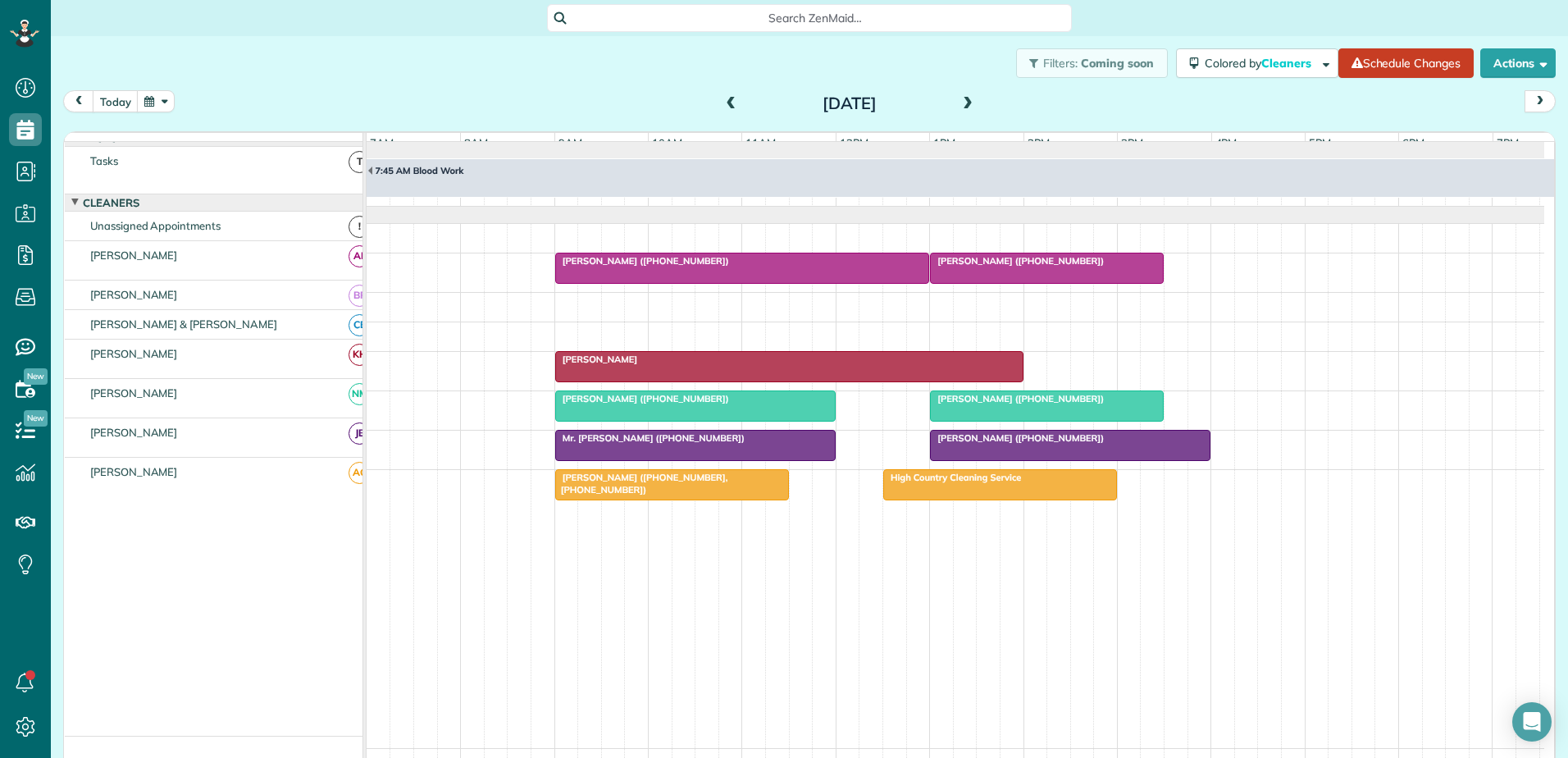
click at [967, 500] on div at bounding box center [1000, 485] width 232 height 30
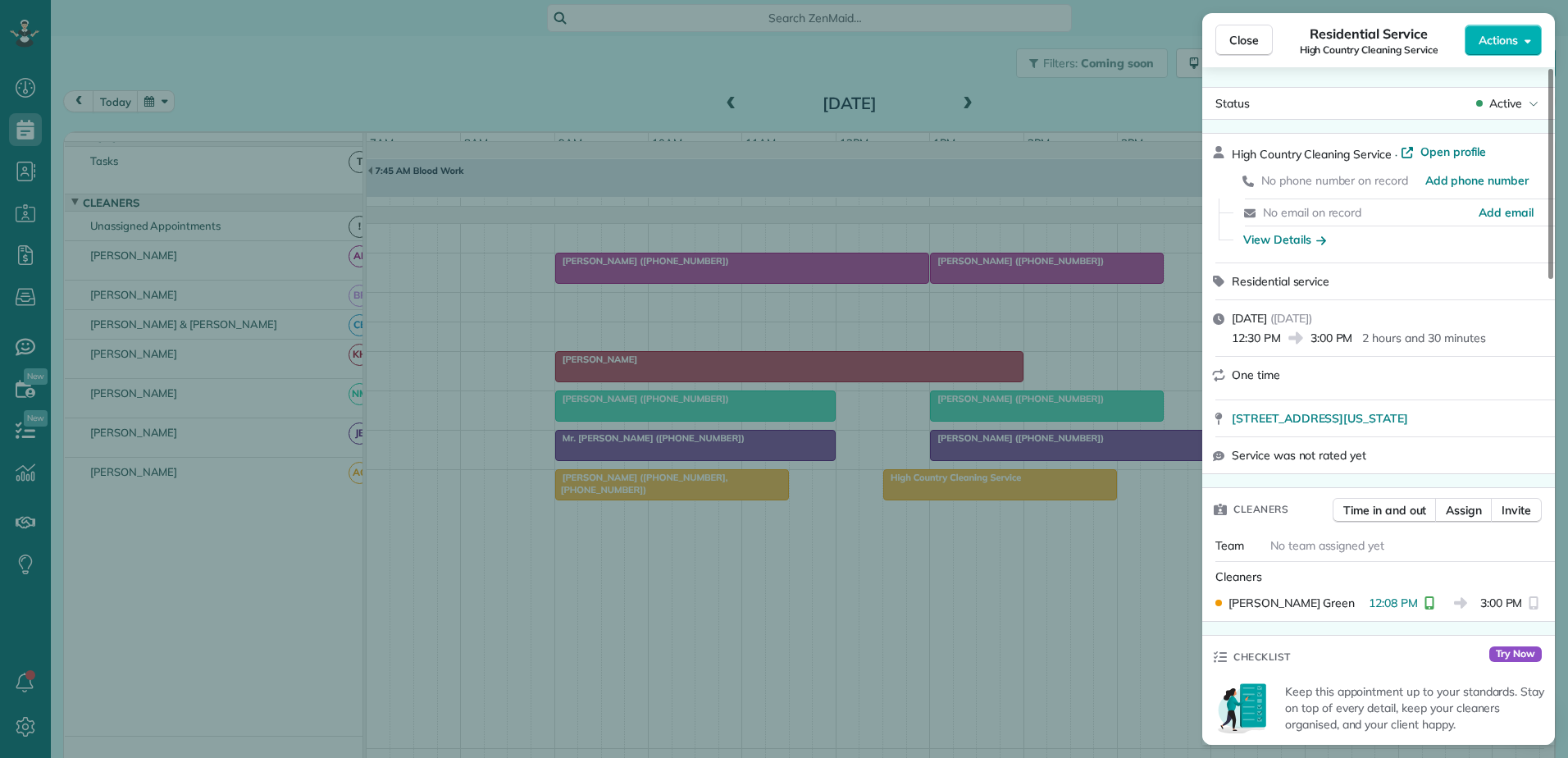
click at [368, 161] on div "Close Residential Service High Country Cleaning Service Actions Status Active H…" at bounding box center [784, 379] width 1568 height 758
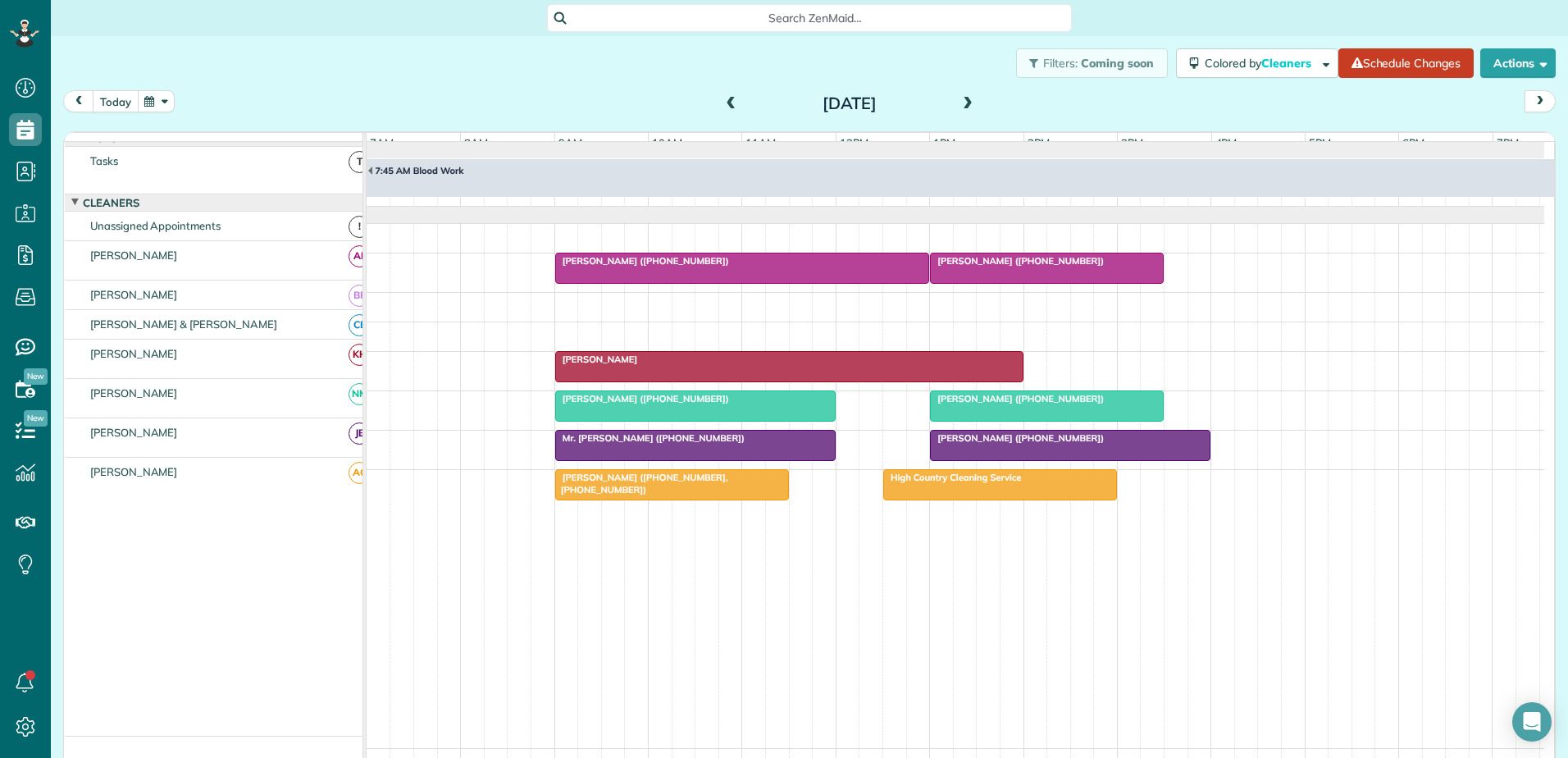
click at [113, 104] on button "today" at bounding box center [116, 101] width 46 height 22
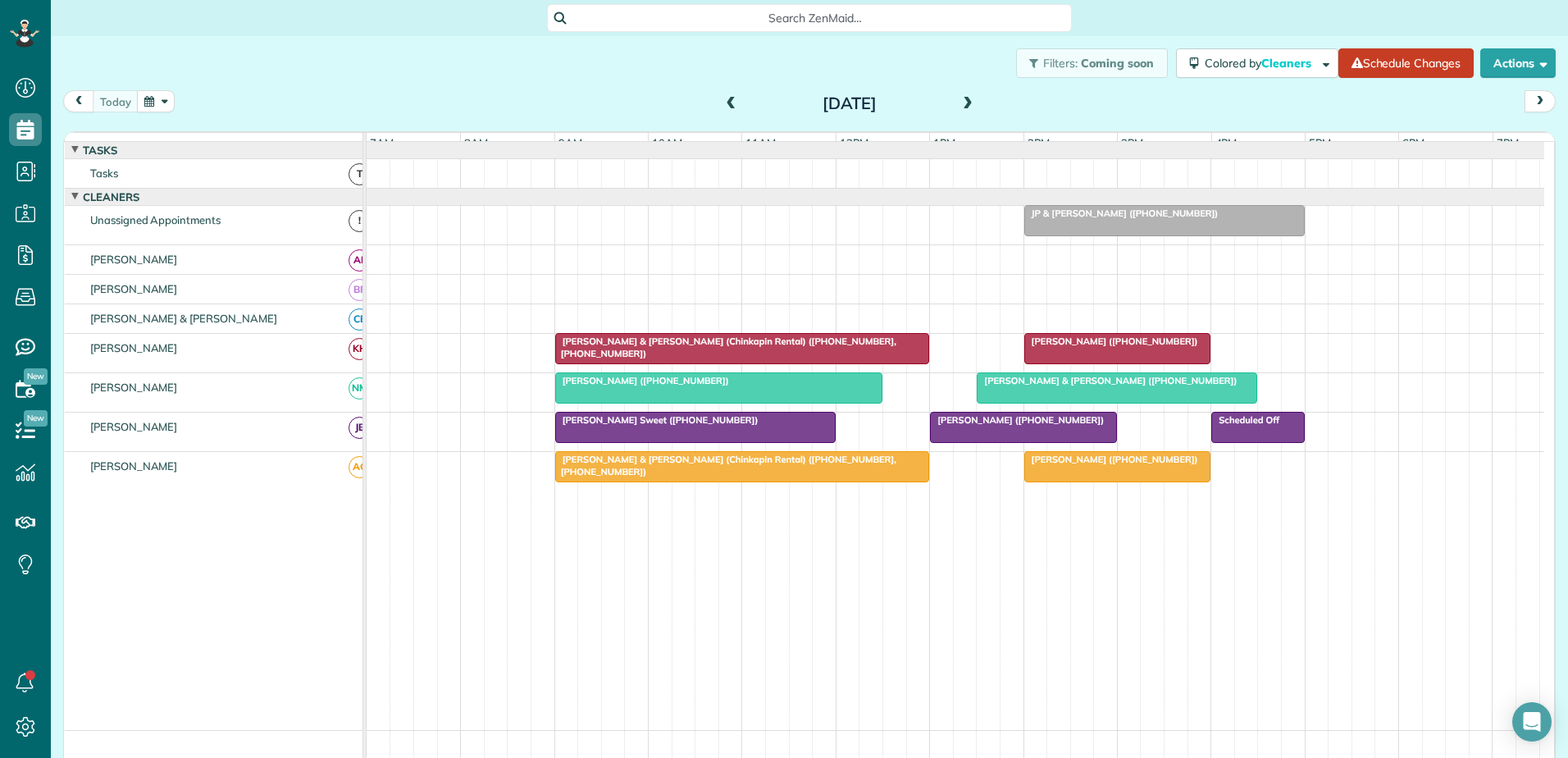
click at [725, 107] on span at bounding box center [732, 104] width 18 height 15
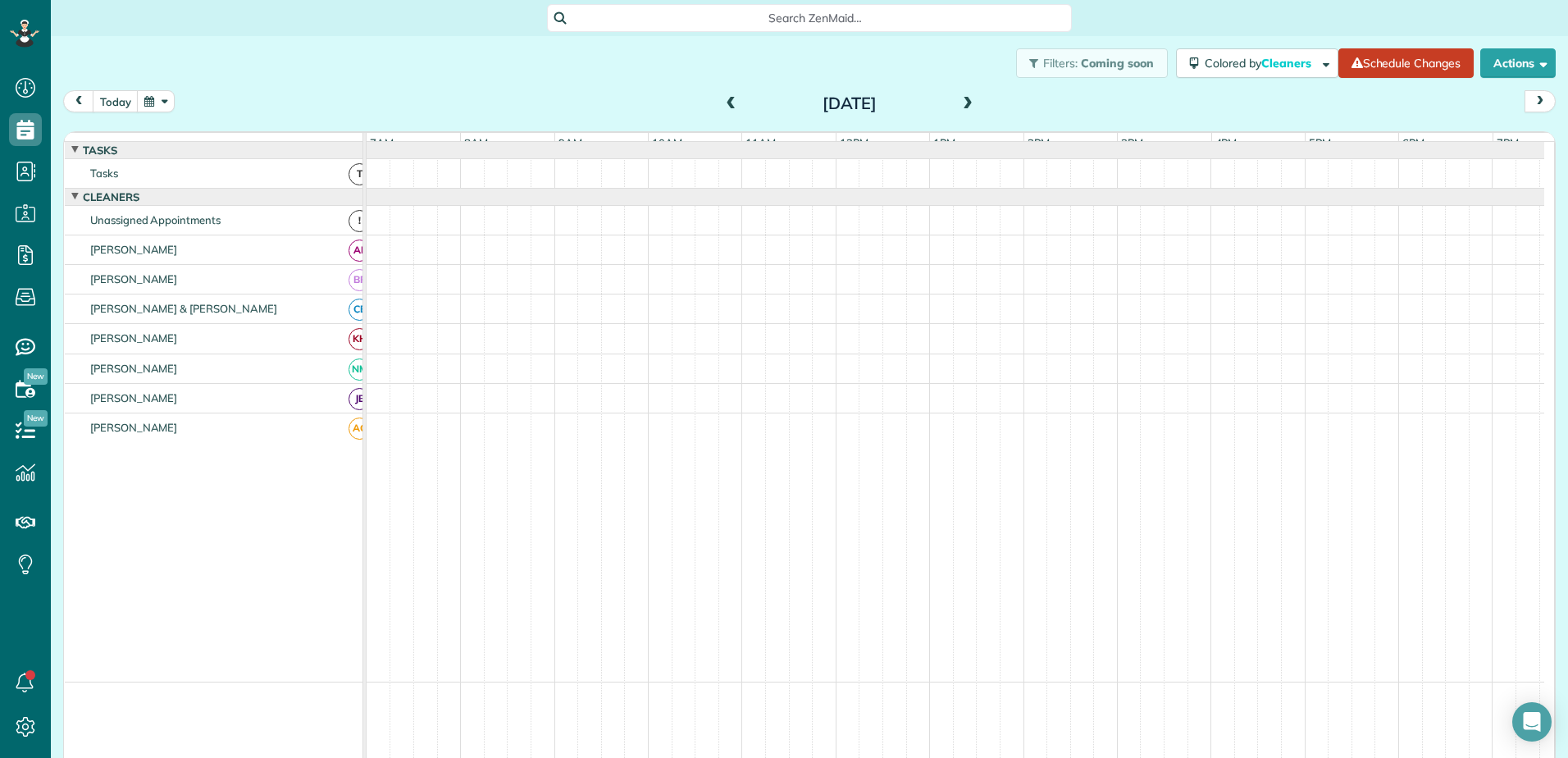
scroll to position [12, 0]
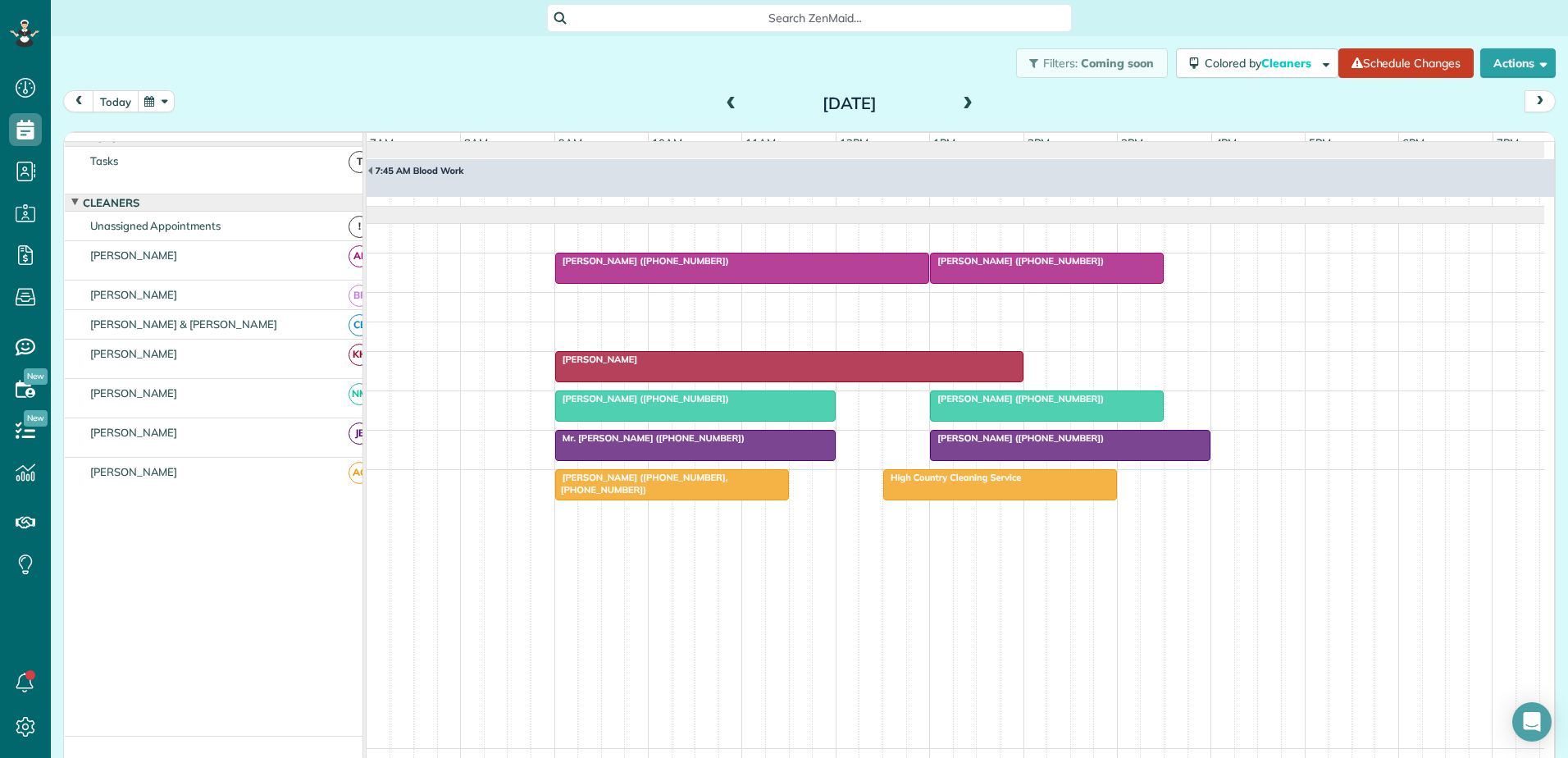
click at [116, 105] on button "today" at bounding box center [116, 101] width 46 height 22
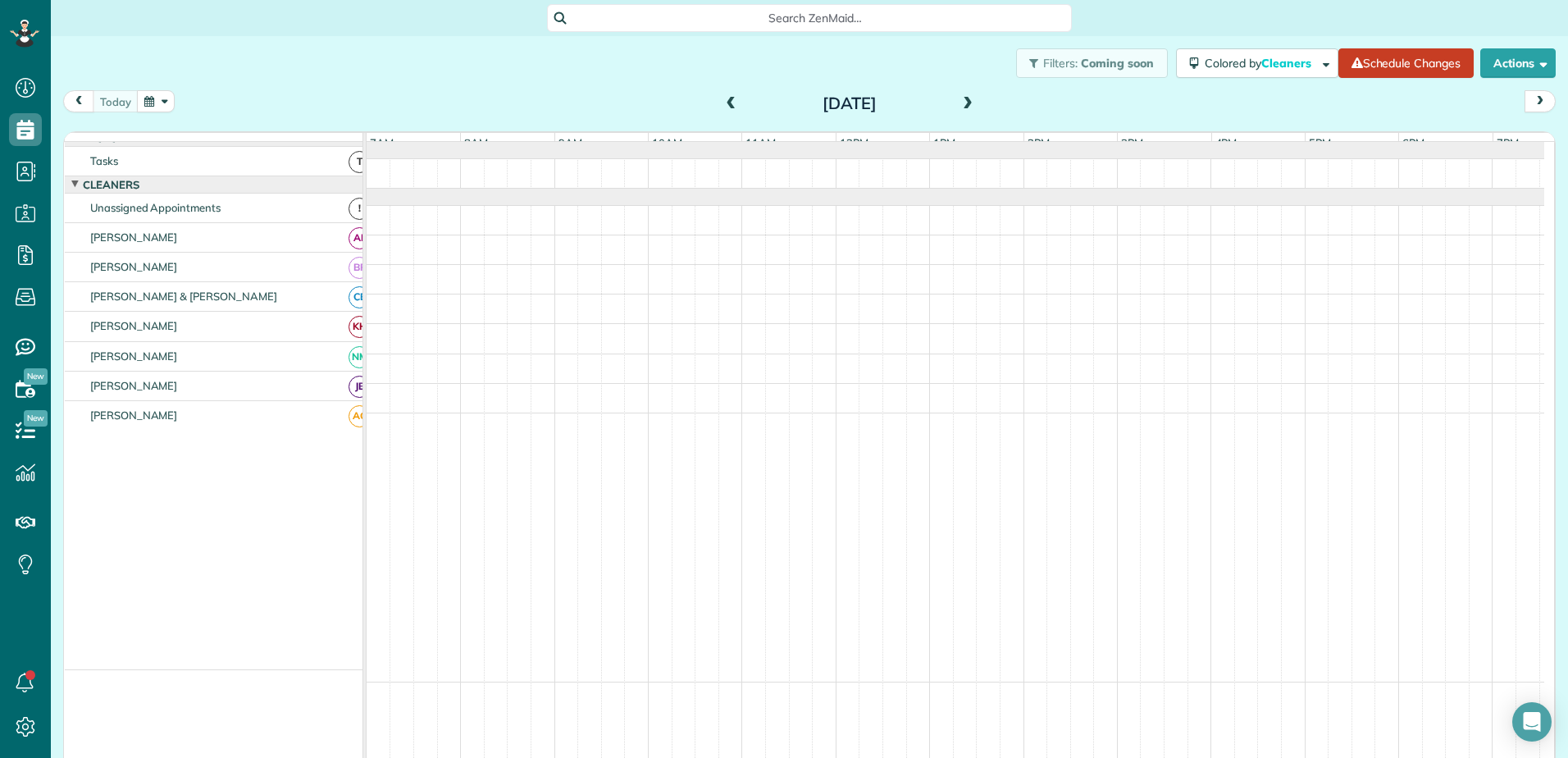
scroll to position [0, 0]
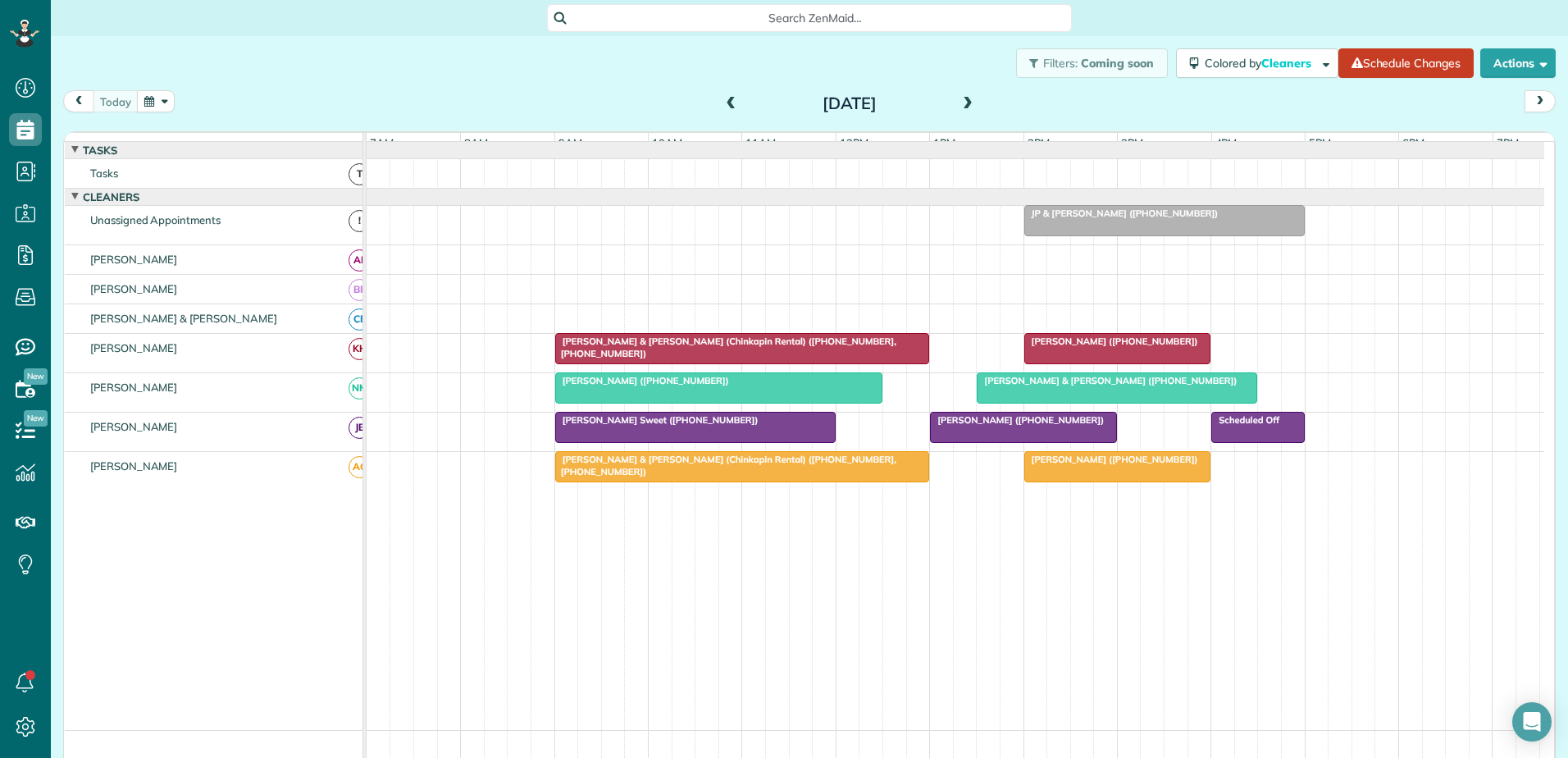
click at [964, 101] on span at bounding box center [968, 104] width 18 height 15
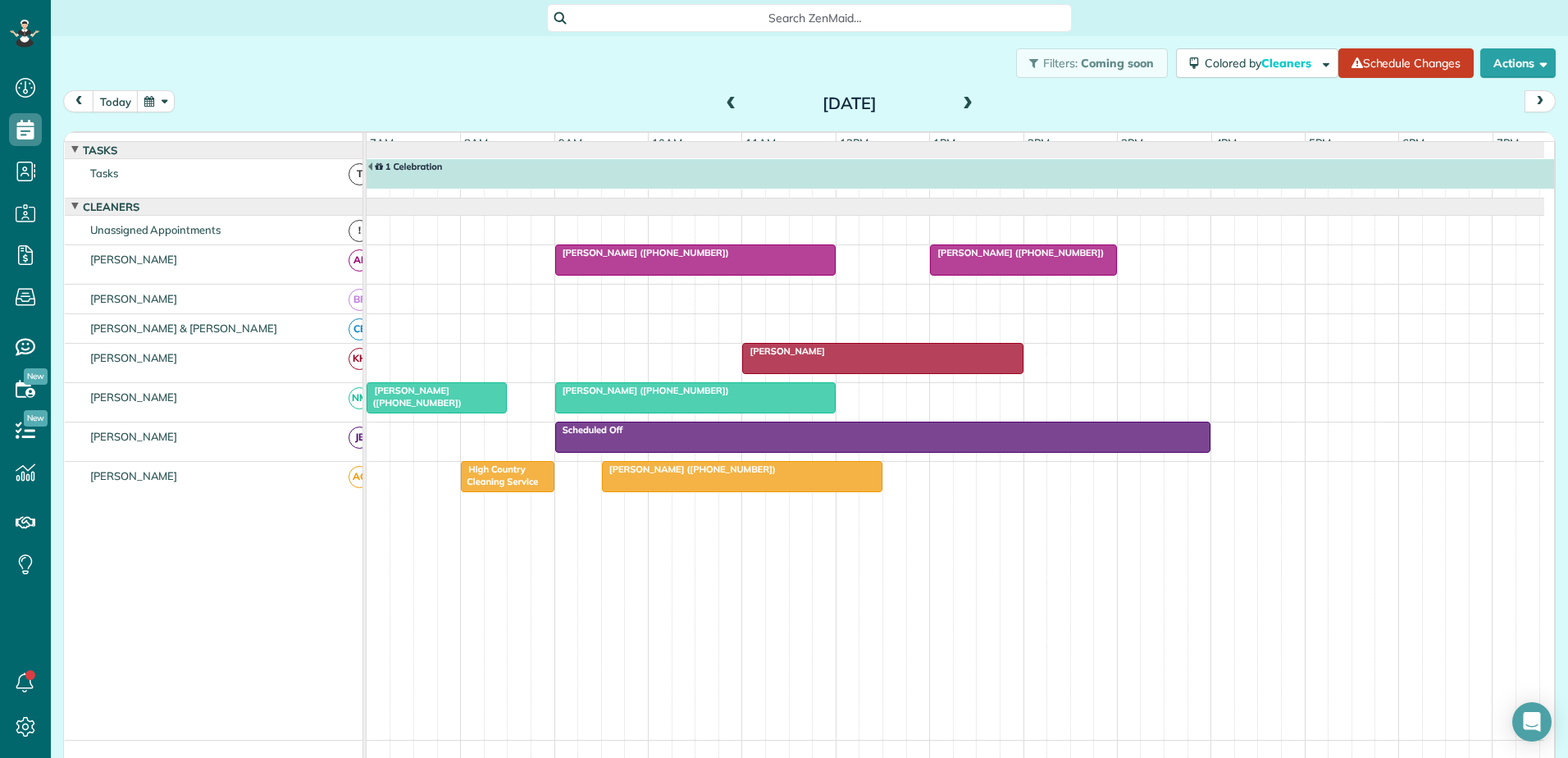
scroll to position [10, 0]
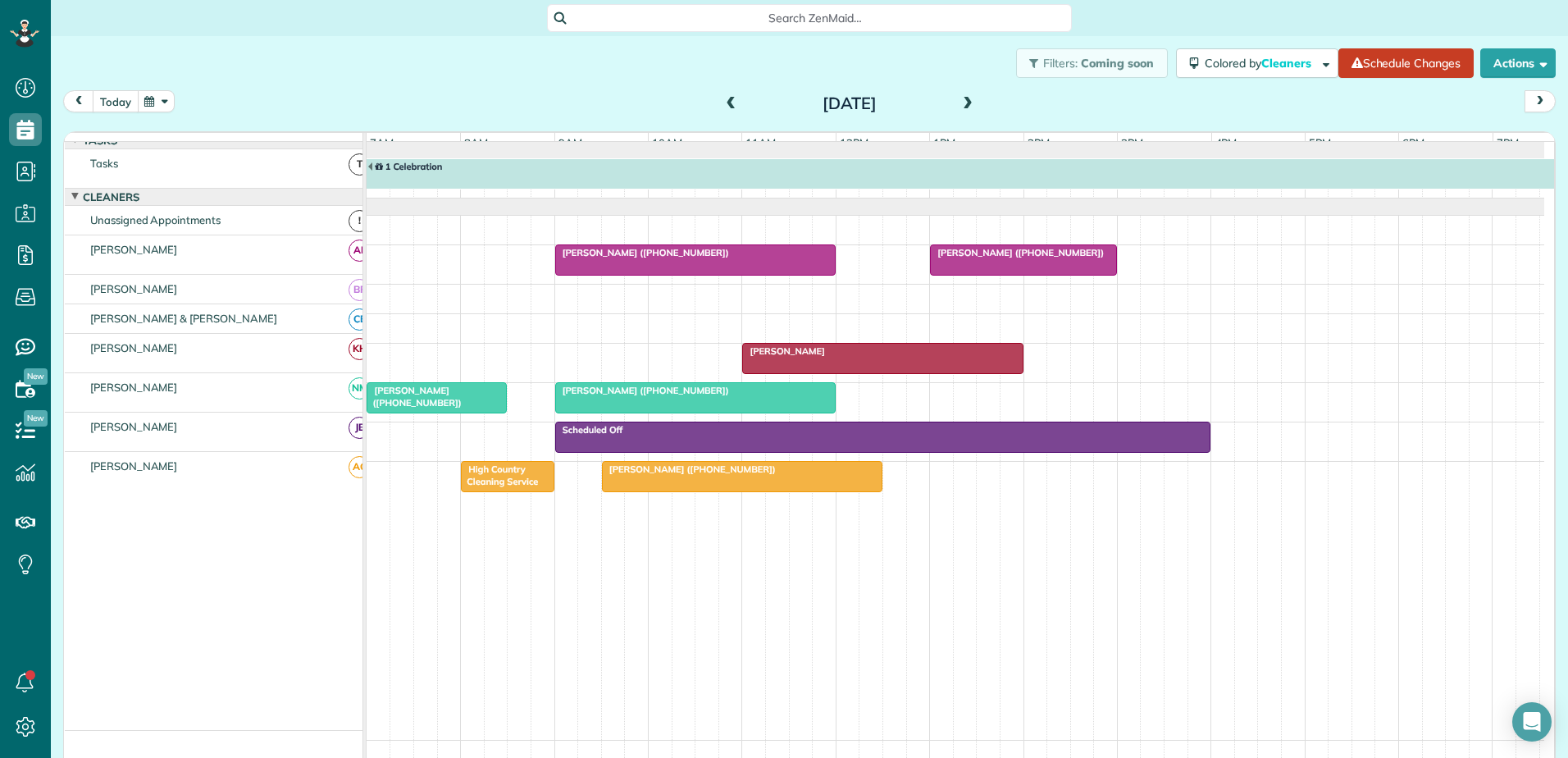
click at [125, 101] on button "today" at bounding box center [116, 101] width 46 height 22
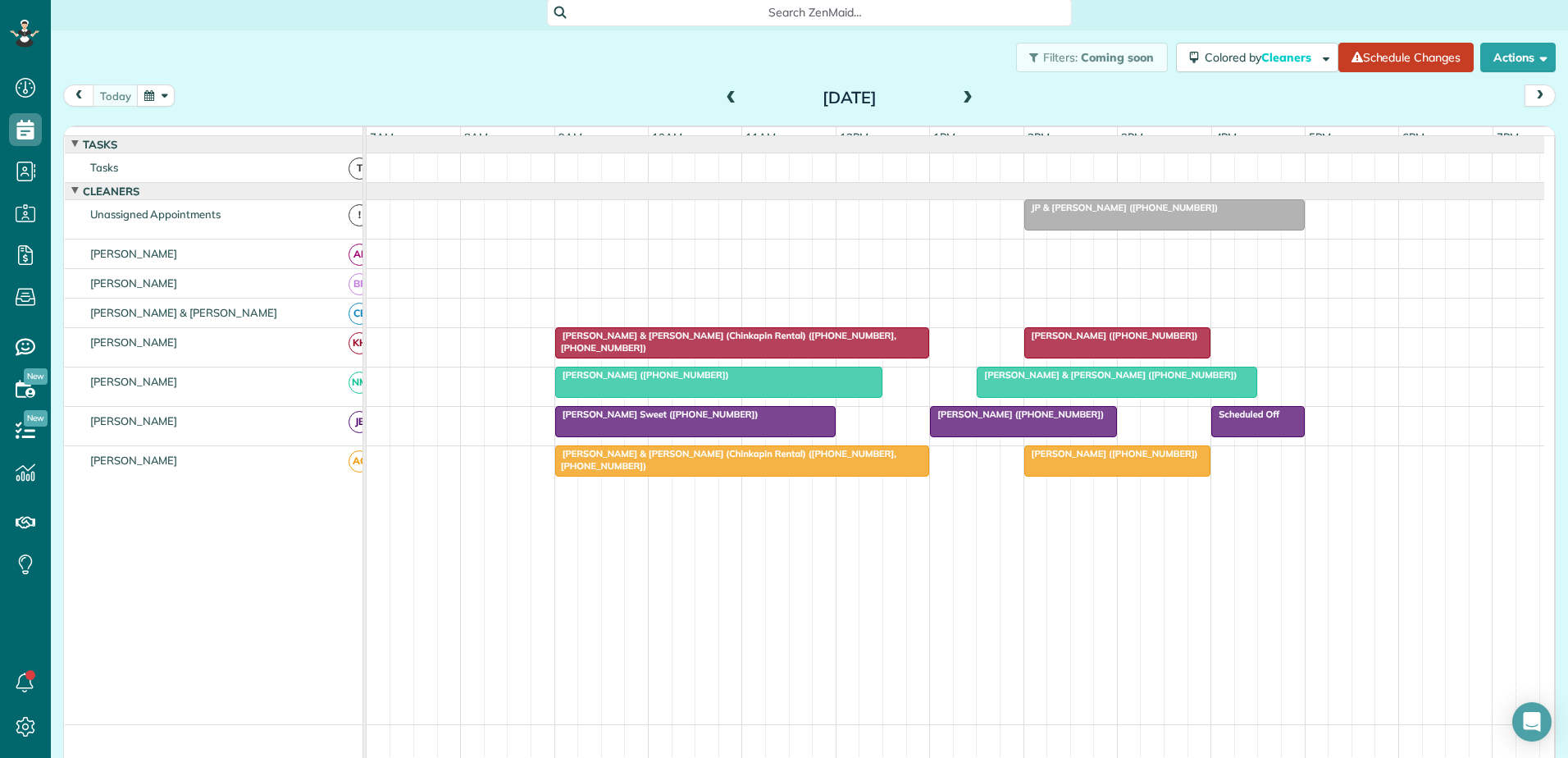
scroll to position [0, 0]
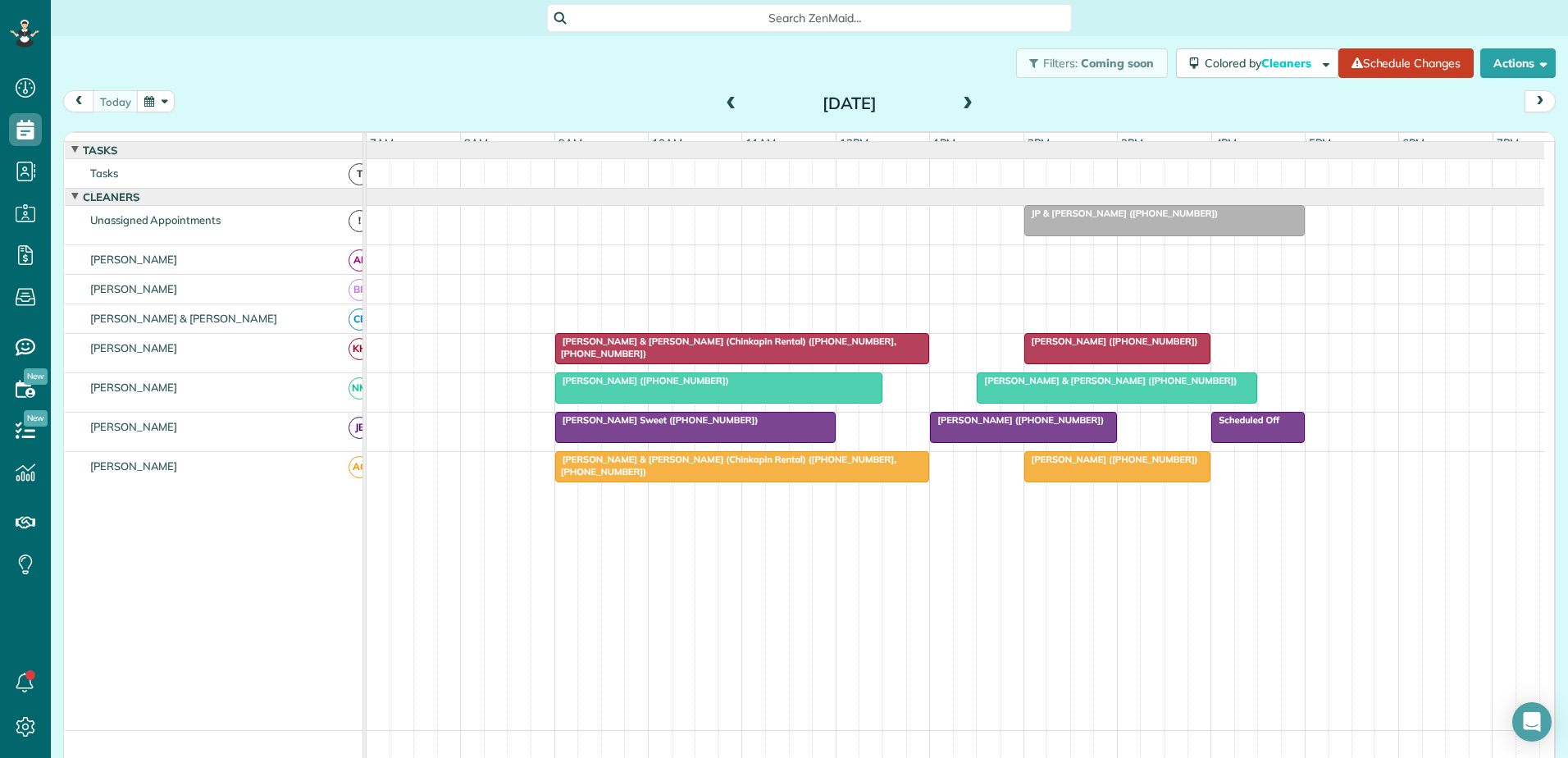
click at [723, 105] on span at bounding box center [732, 104] width 18 height 15
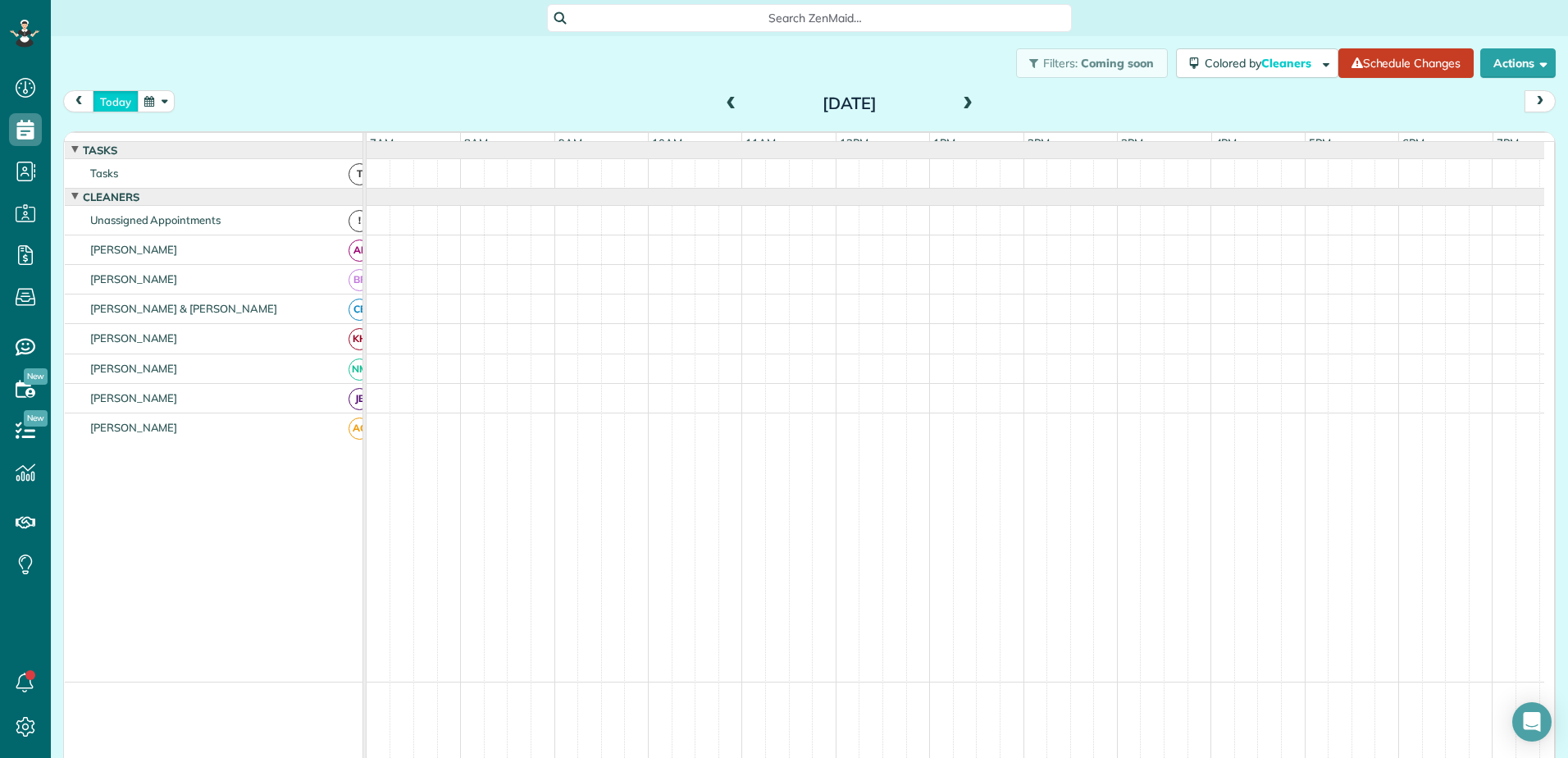
click at [103, 104] on button "today" at bounding box center [116, 101] width 46 height 22
